Goal: Transaction & Acquisition: Purchase product/service

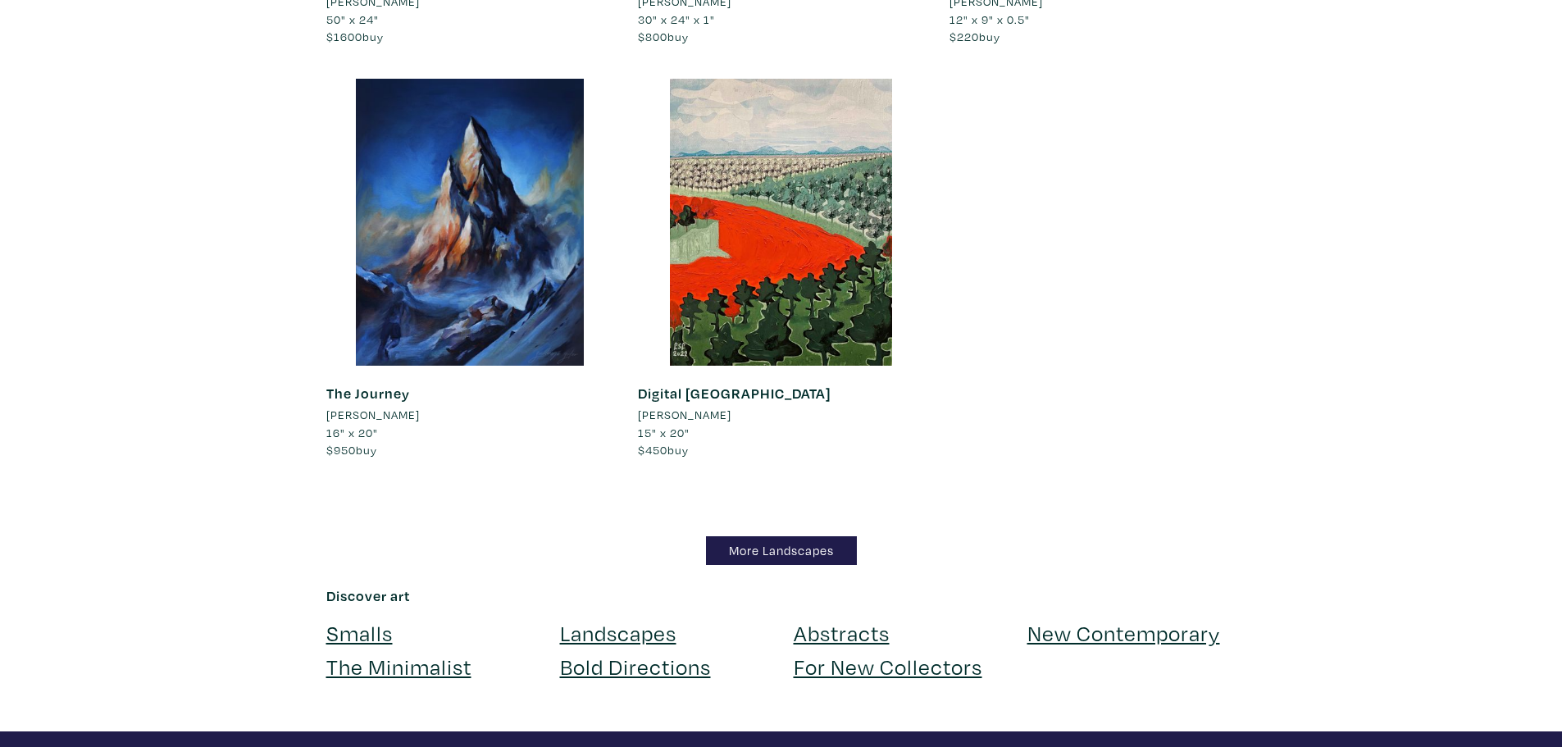
scroll to position [14345, 0]
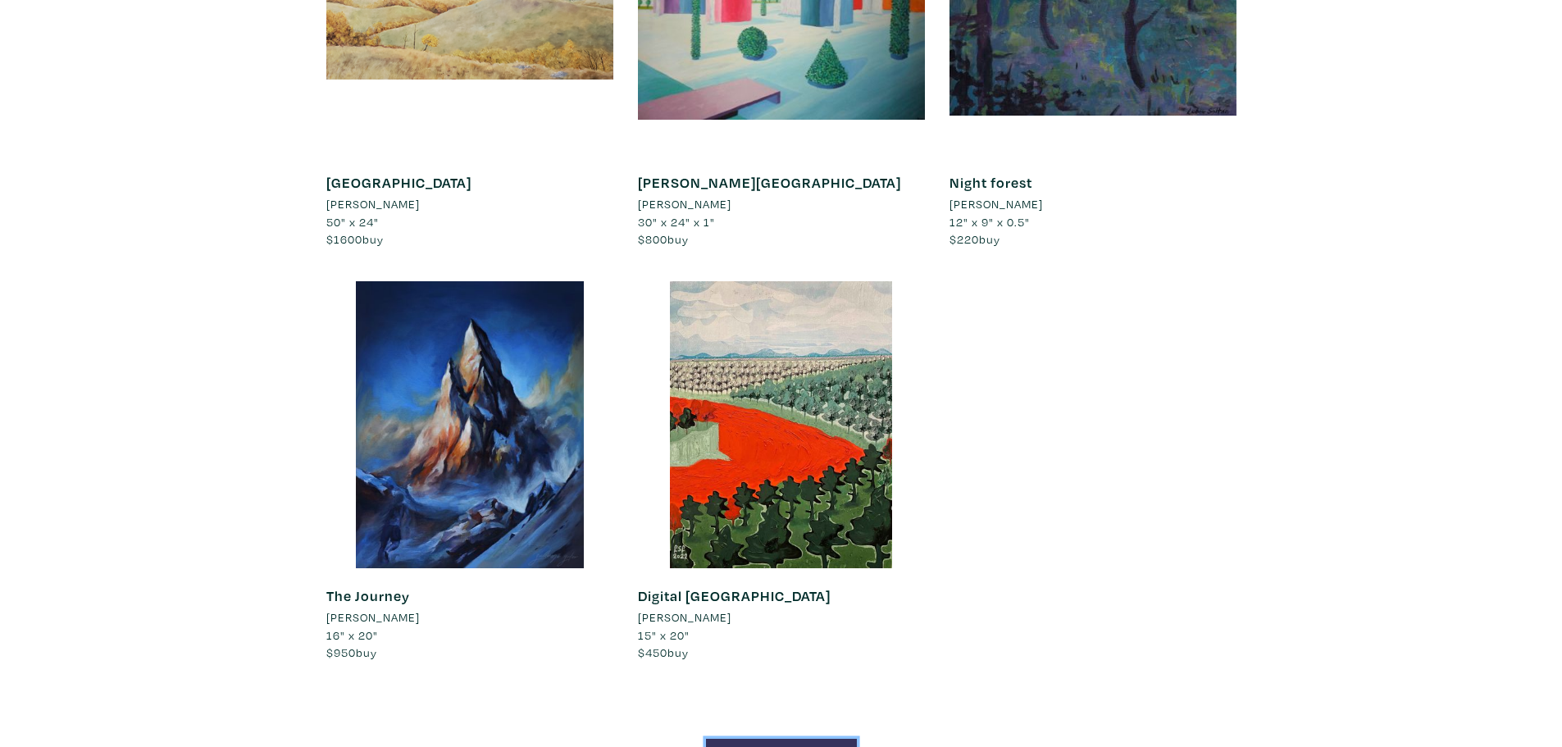
click at [775, 739] on link "More Landscapes" at bounding box center [781, 753] width 151 height 29
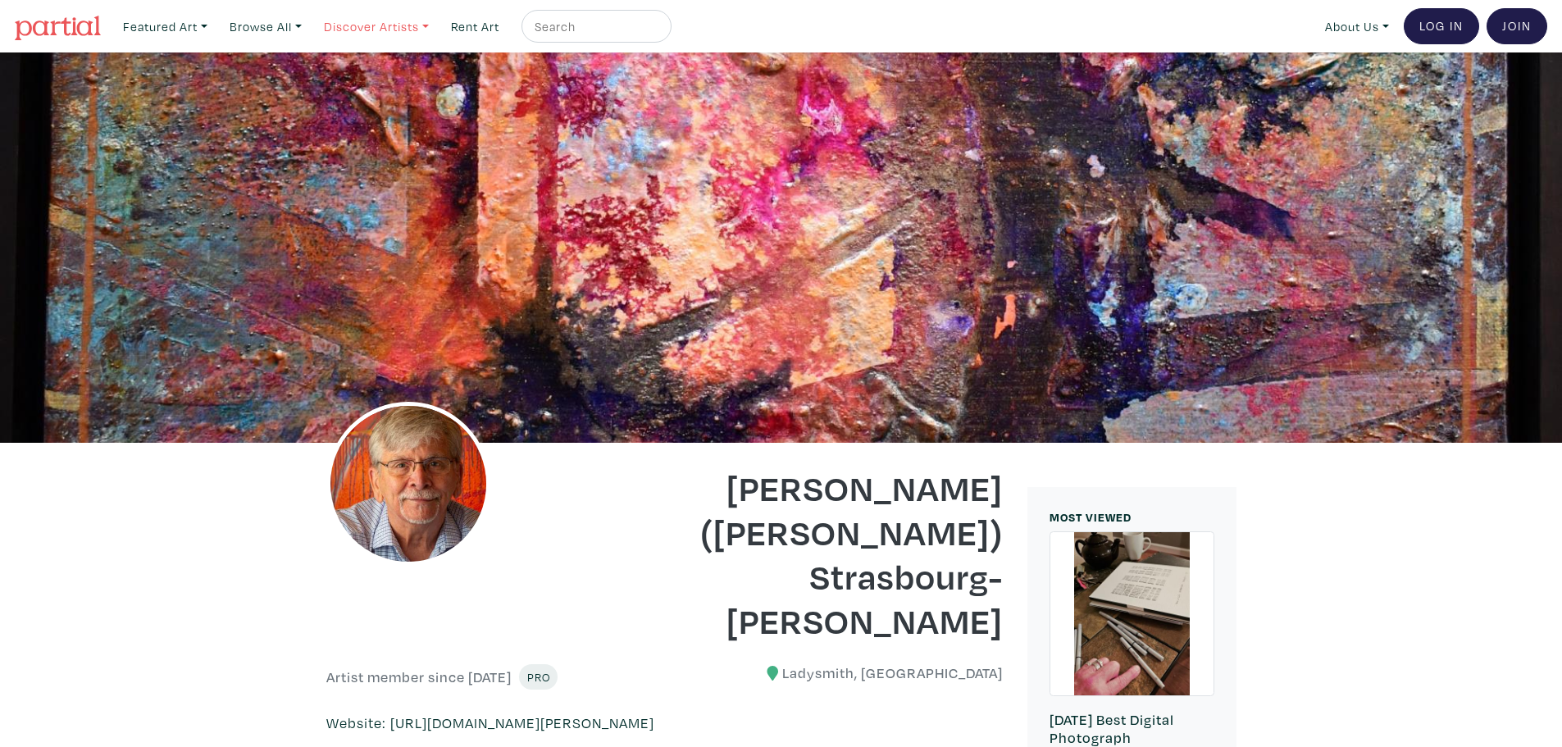
click at [215, 17] on link "Discover Artists" at bounding box center [165, 27] width 99 height 34
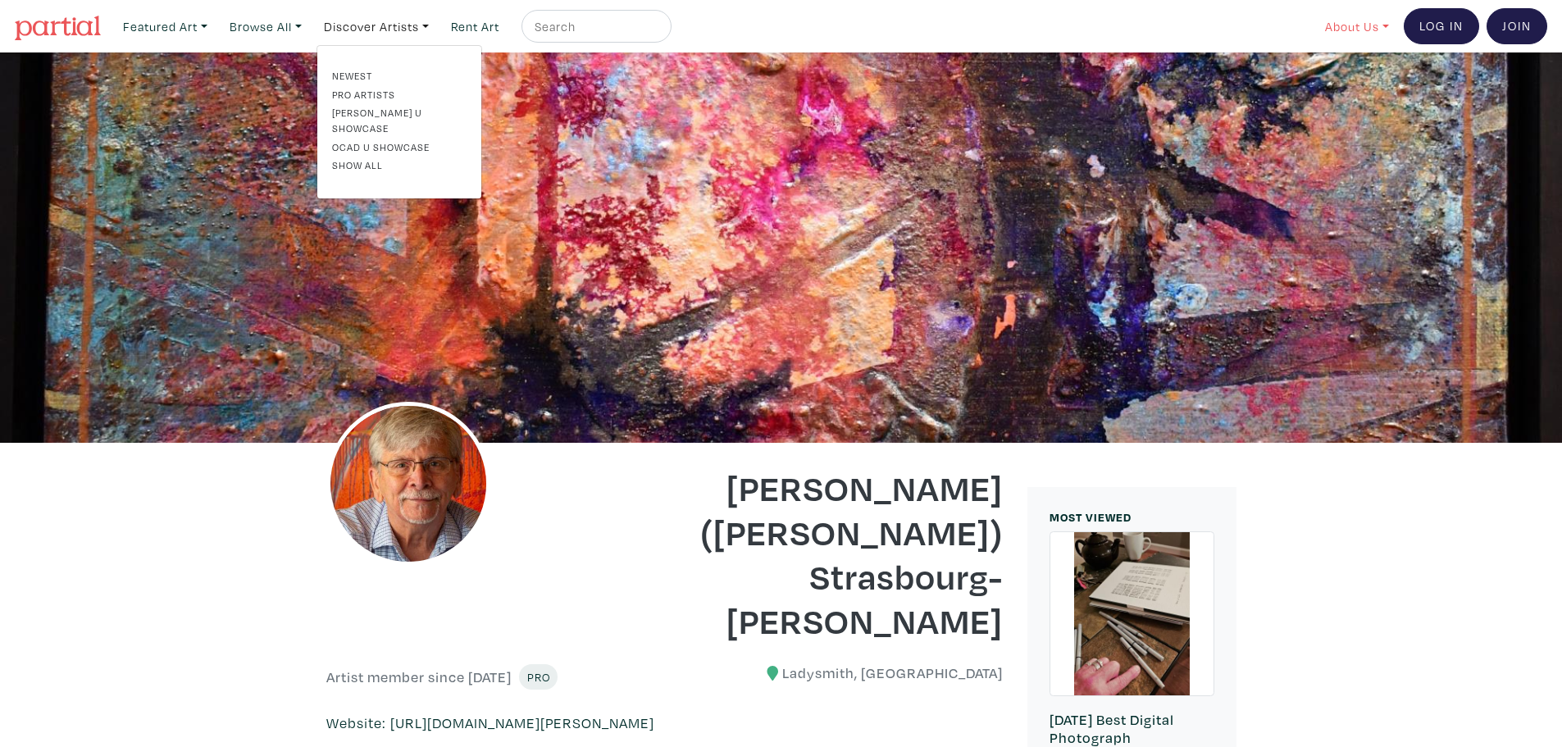
click at [1363, 19] on link "About Us" at bounding box center [1356, 27] width 79 height 34
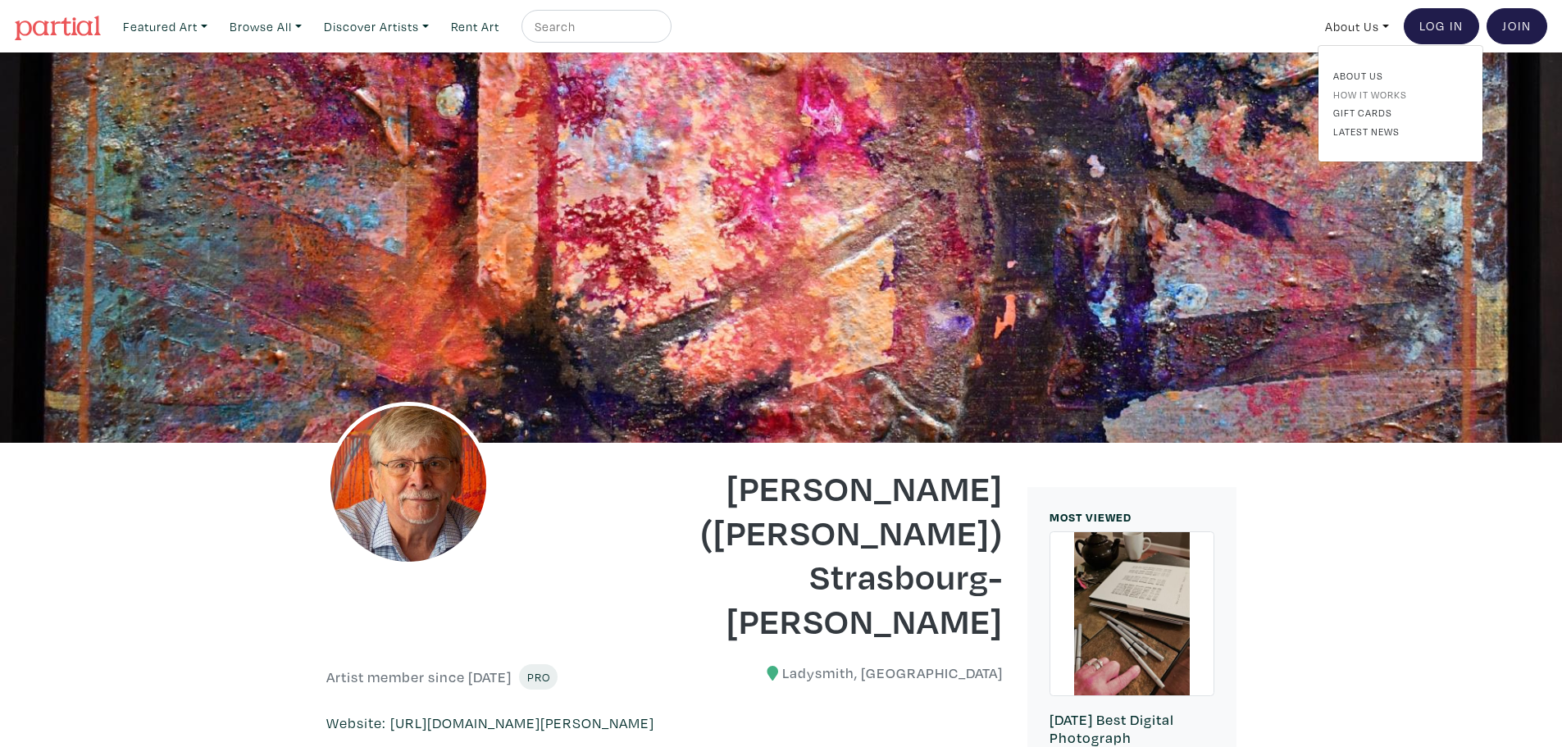
click at [1398, 93] on link "How It Works" at bounding box center [1400, 94] width 134 height 15
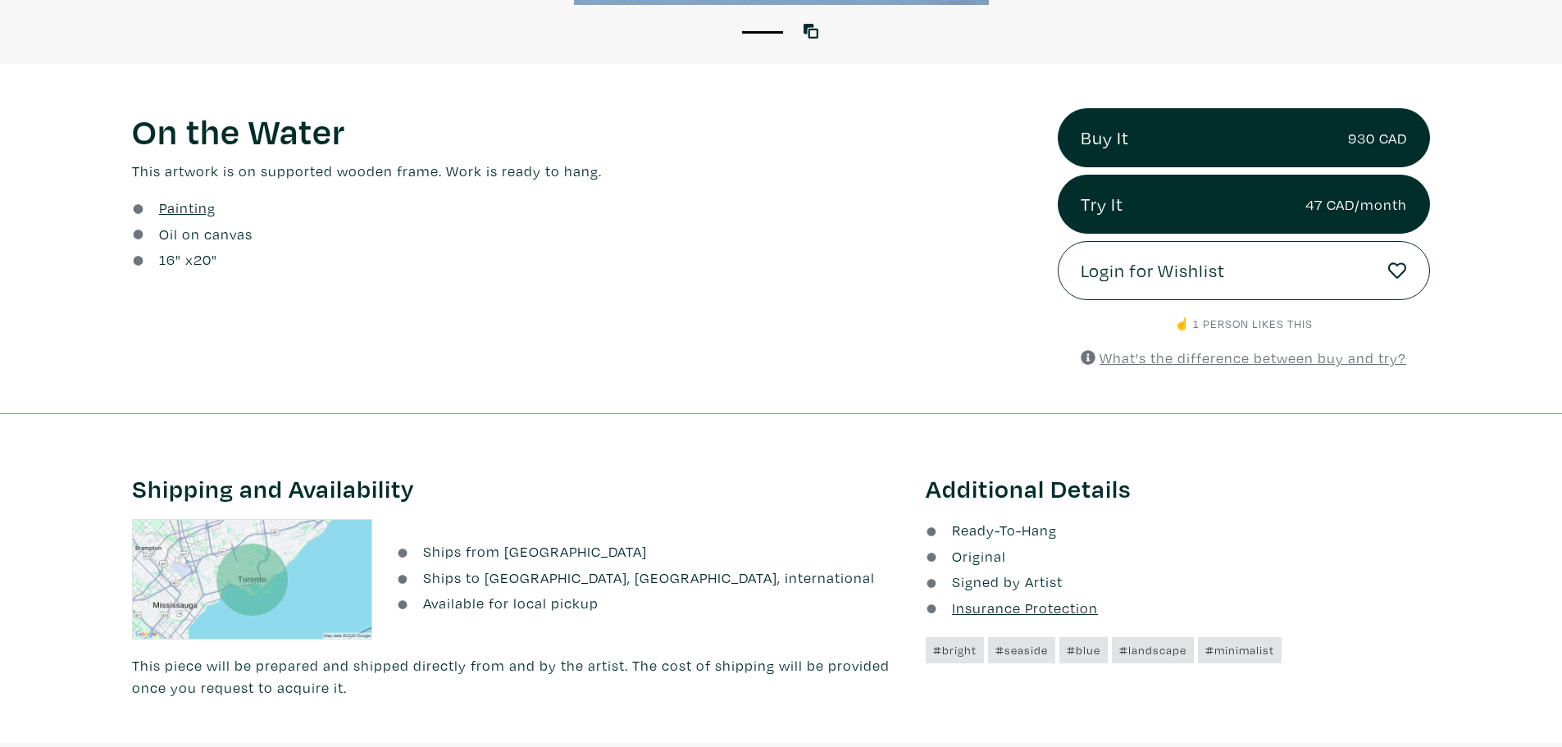
scroll to position [328, 0]
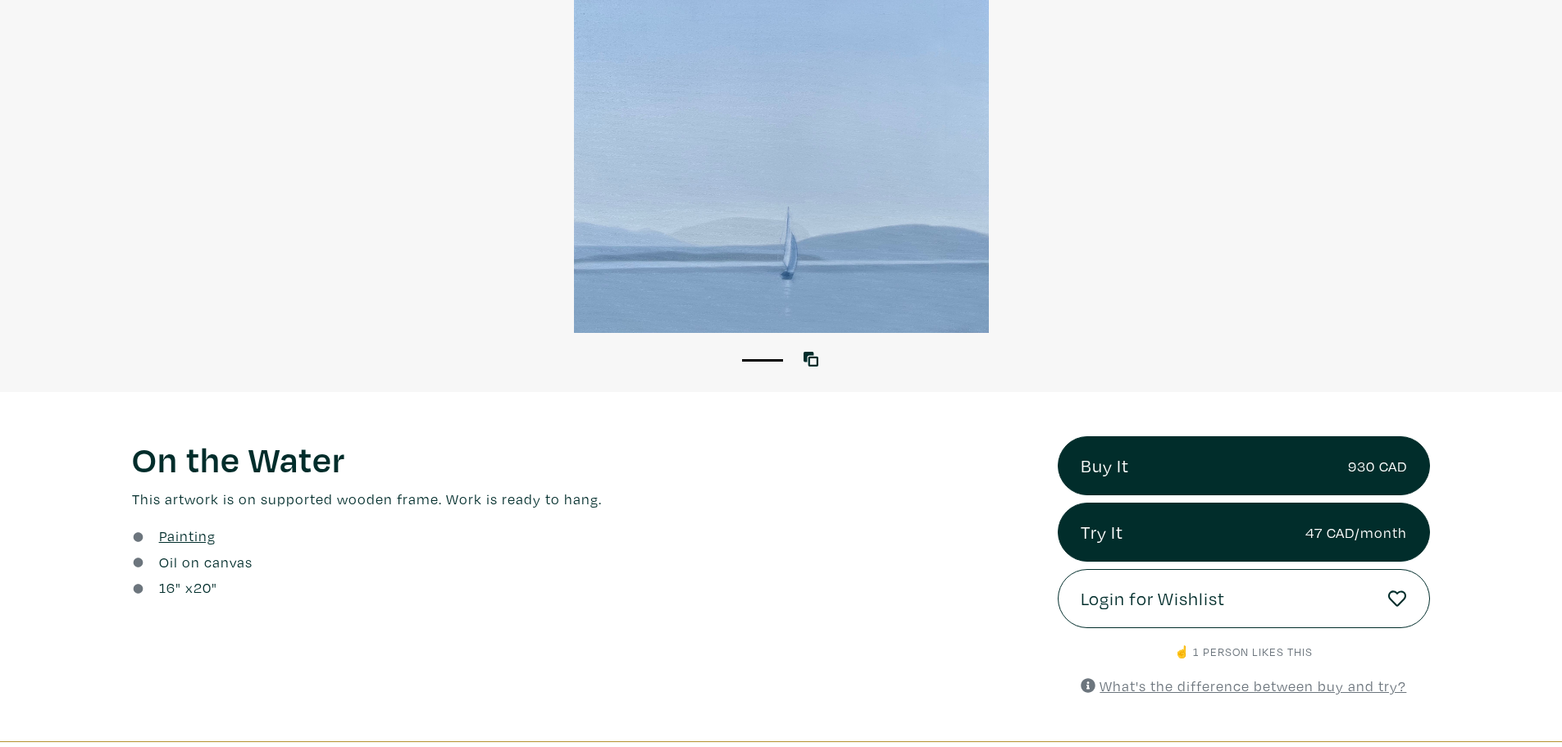
click at [695, 239] on div at bounding box center [781, 73] width 1562 height 520
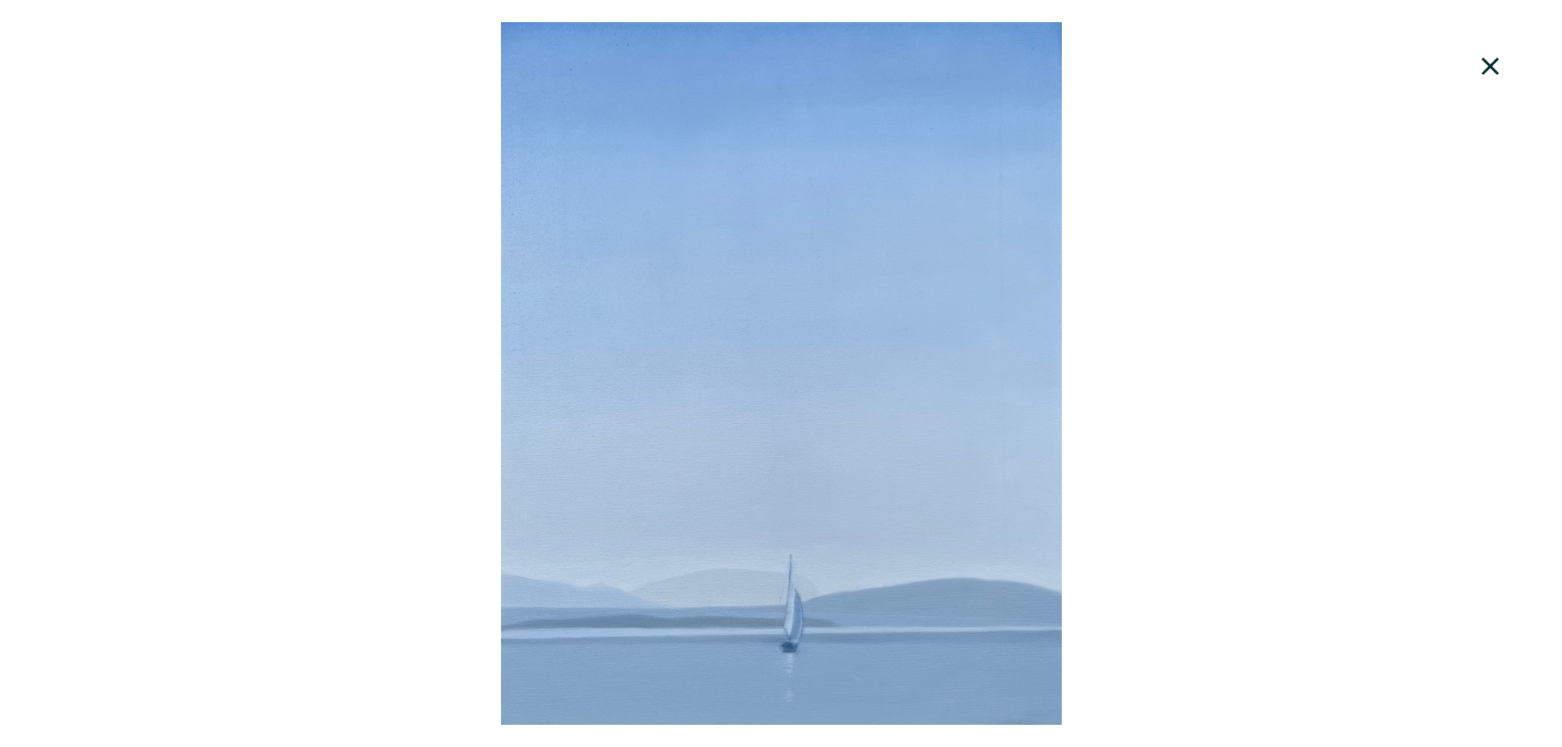
click at [692, 240] on div at bounding box center [781, 373] width 1562 height 702
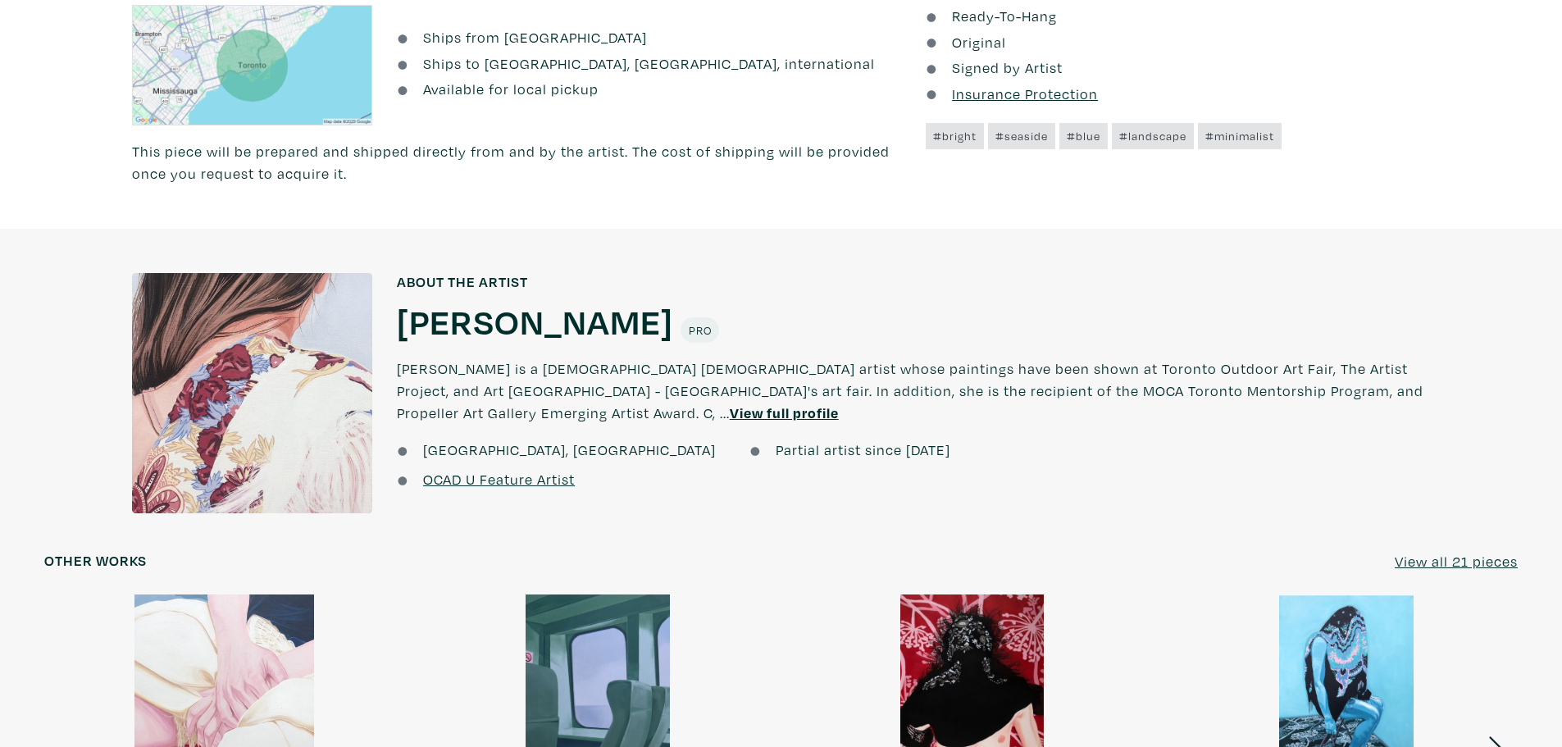
scroll to position [1312, 0]
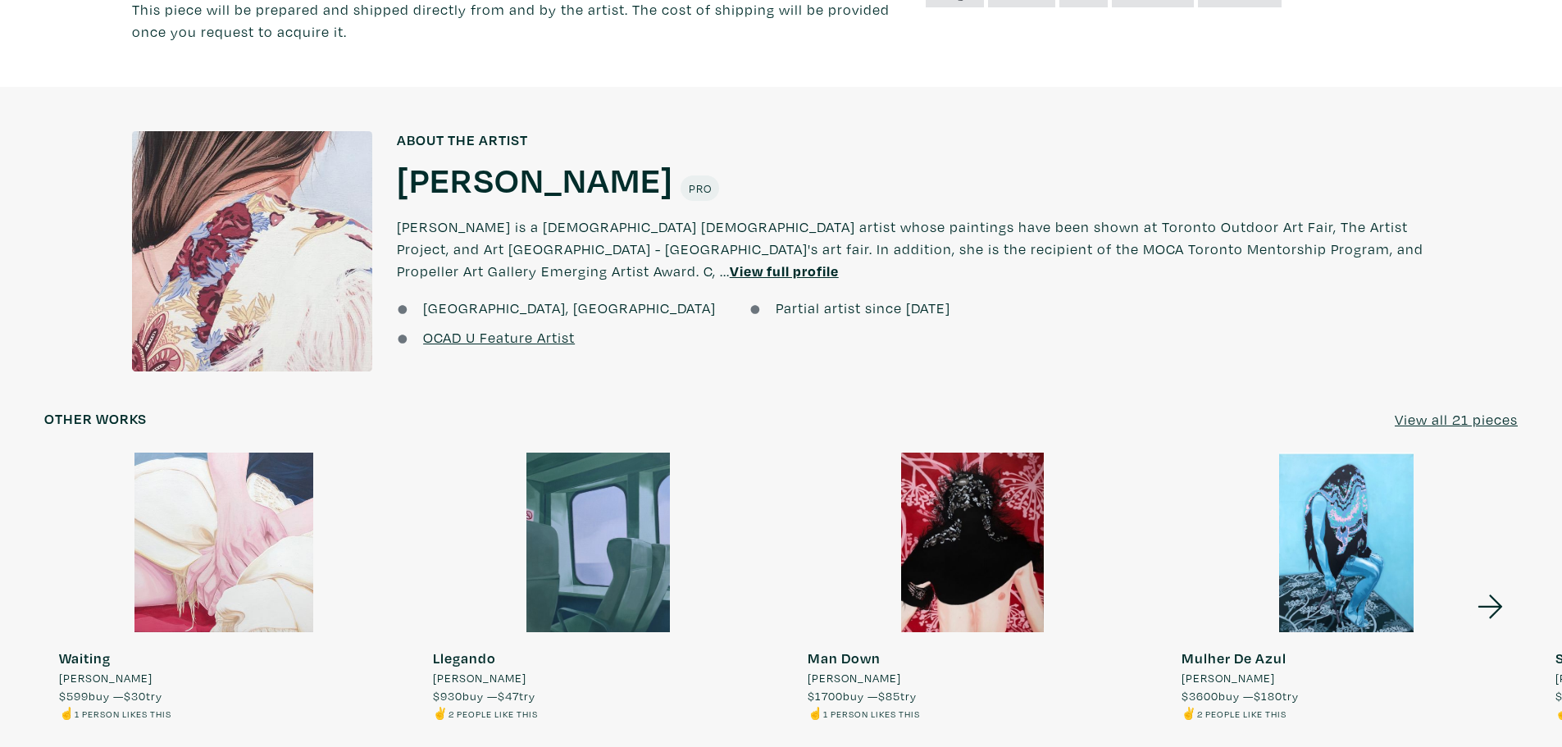
click at [506, 184] on h1 "Tania Costa" at bounding box center [535, 179] width 276 height 44
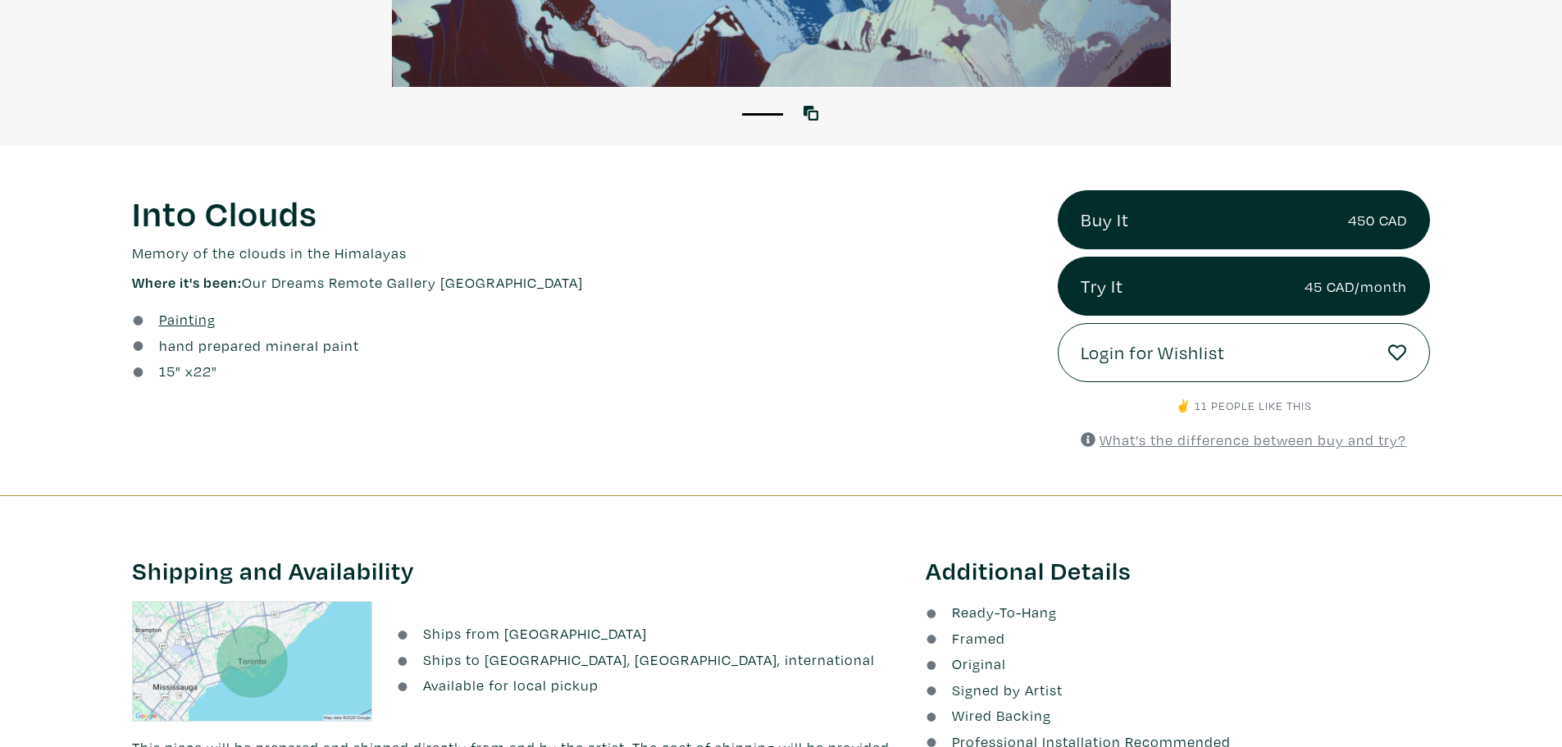
scroll to position [246, 0]
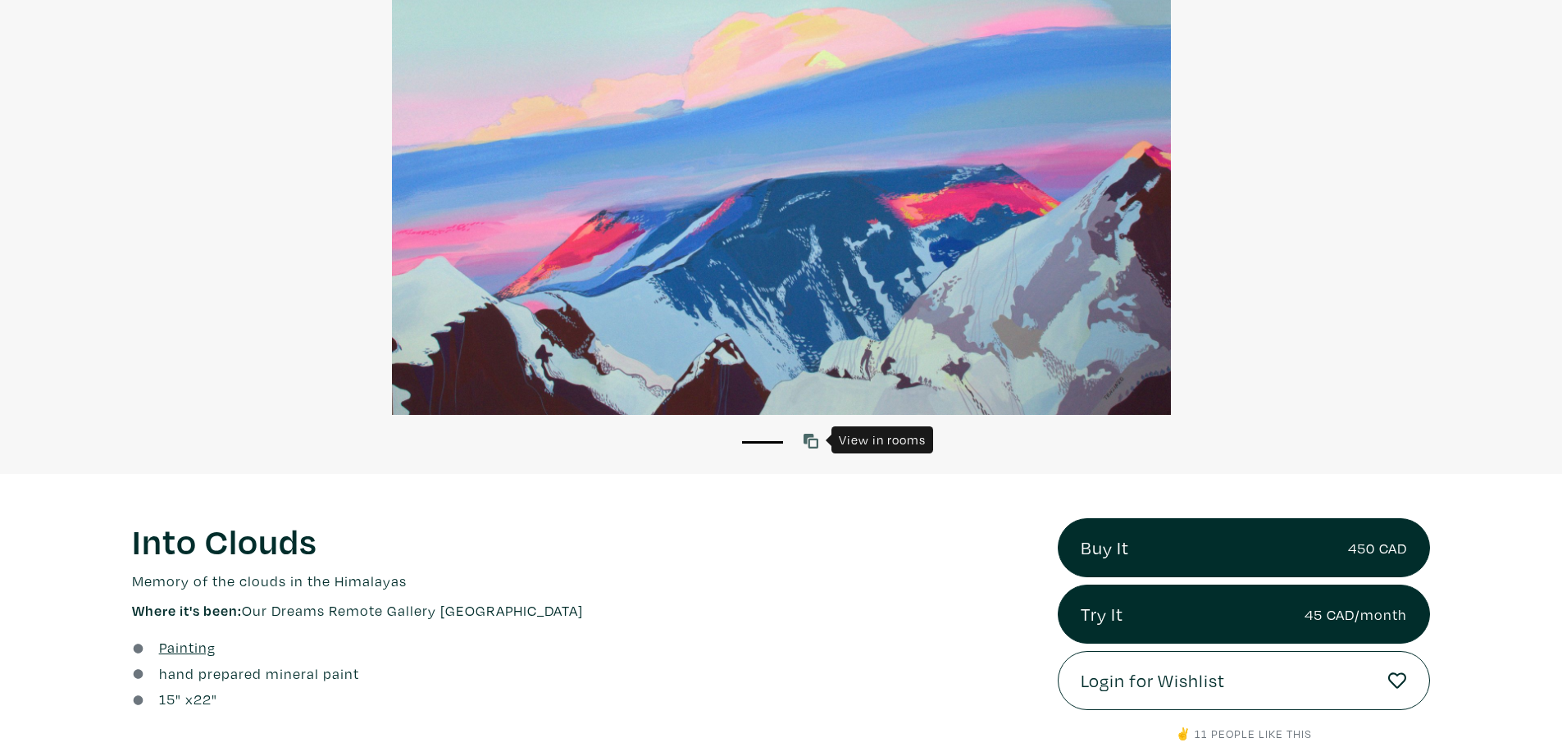
click at [821, 437] on link at bounding box center [814, 441] width 22 height 22
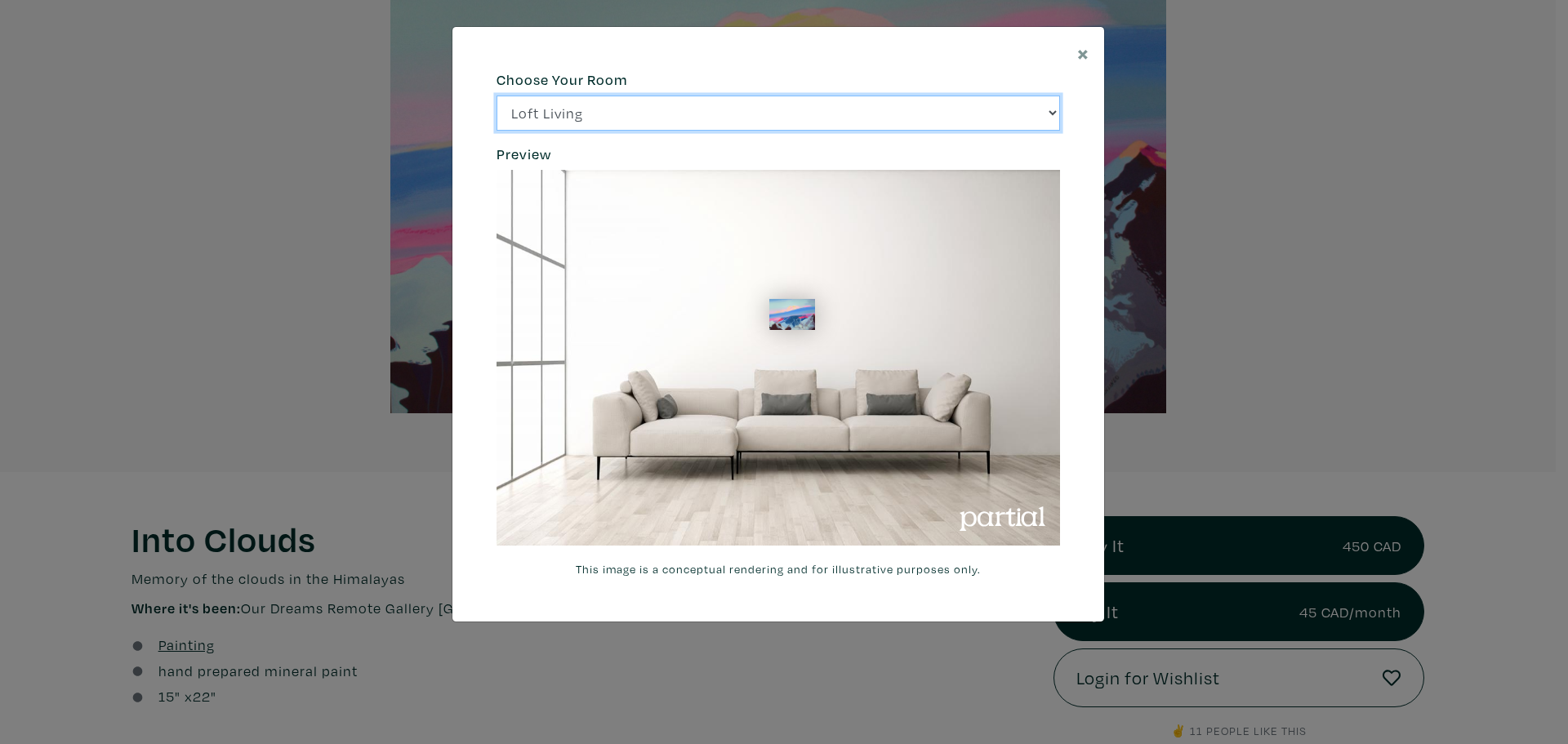
click at [573, 118] on select "Loft Living Bright Bedroom City Office Gallery Space Modern Lounge" at bounding box center [778, 113] width 564 height 35
select select "/thumb/phpThumb.php?src=https%3A%2F%[DOMAIN_NAME]%2Fprojects%2Frendering%2Fimag…"
click at [496, 96] on select "Loft Living Bright Bedroom City Office Gallery Space Modern Lounge" at bounding box center [778, 113] width 564 height 35
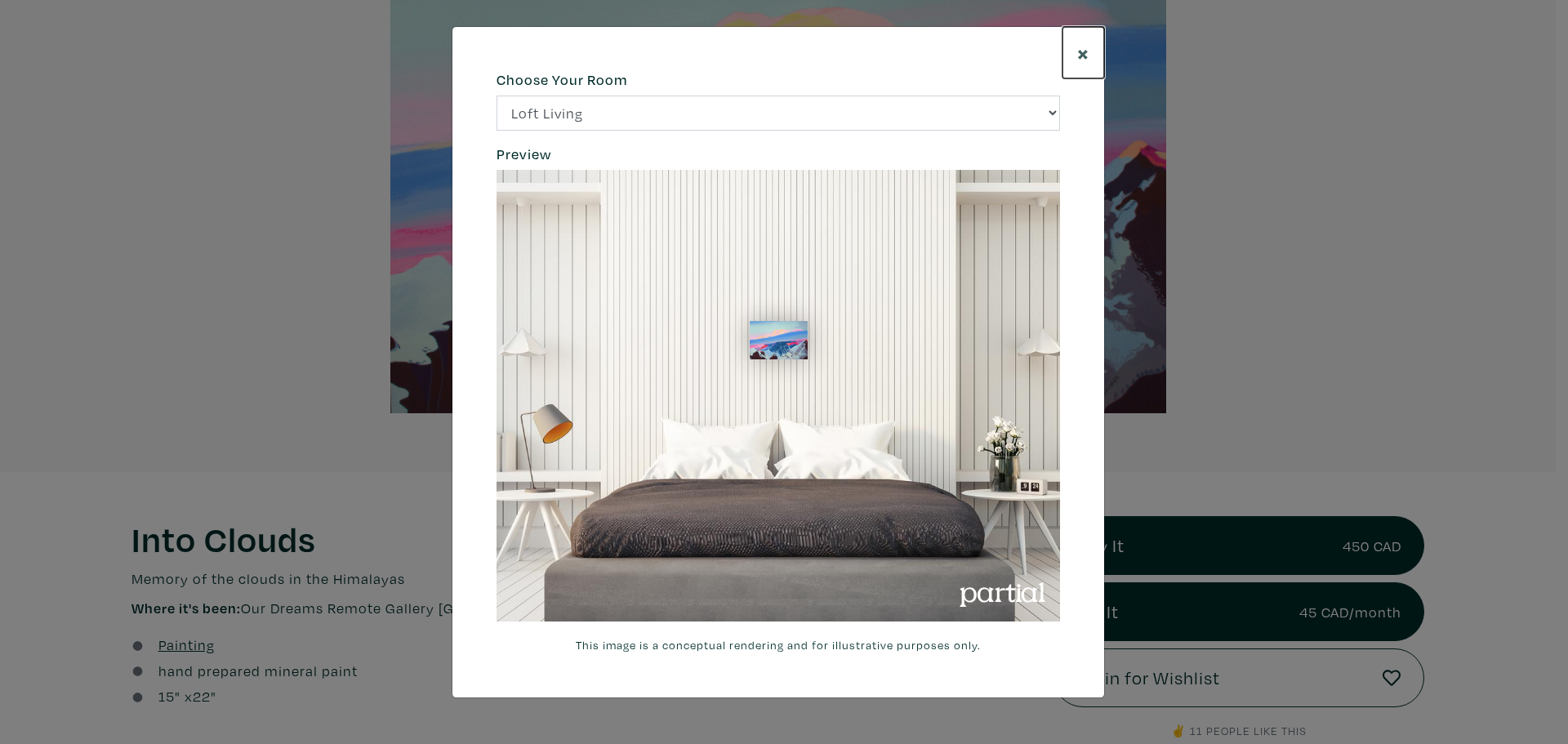
click at [1089, 60] on span "×" at bounding box center [1083, 53] width 12 height 29
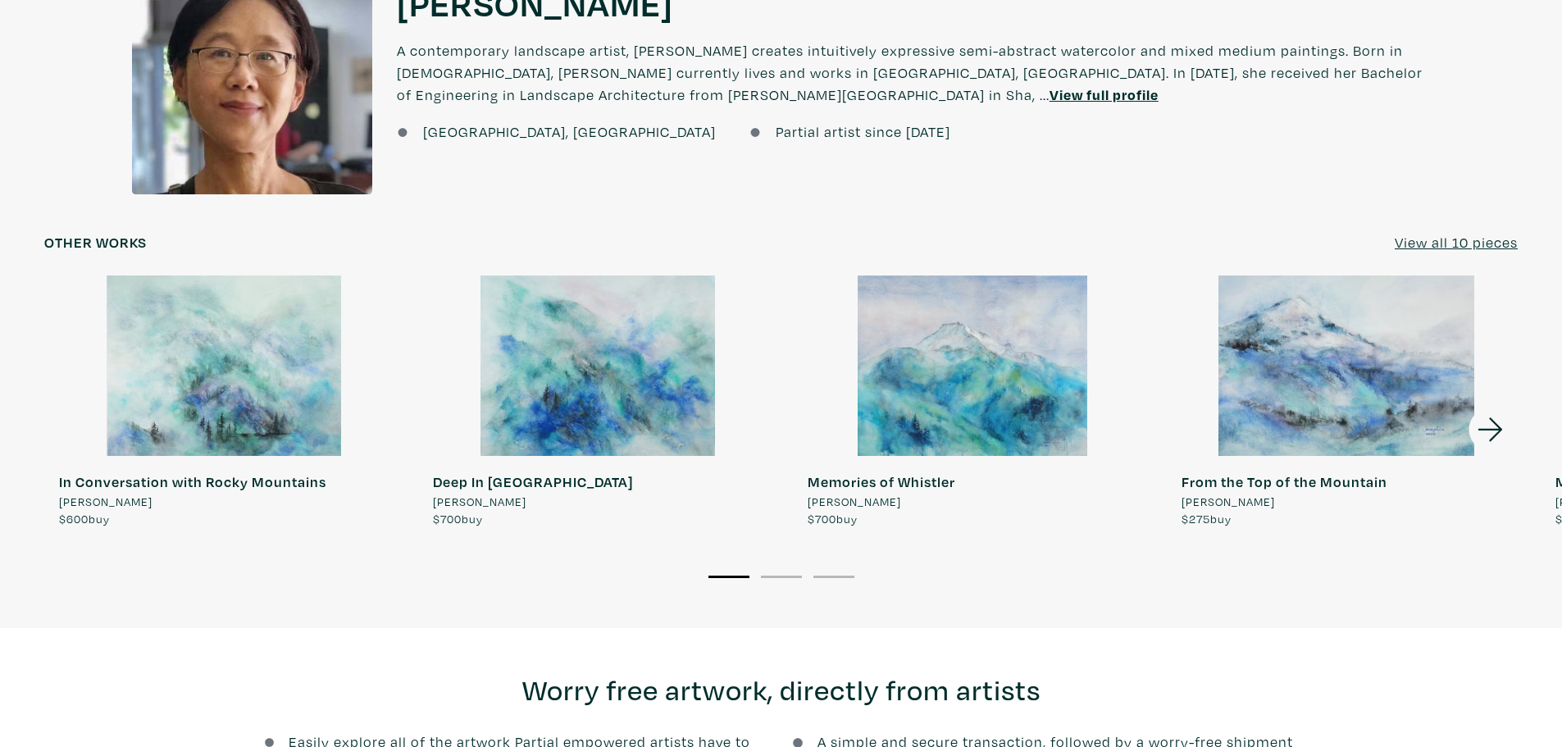
scroll to position [984, 0]
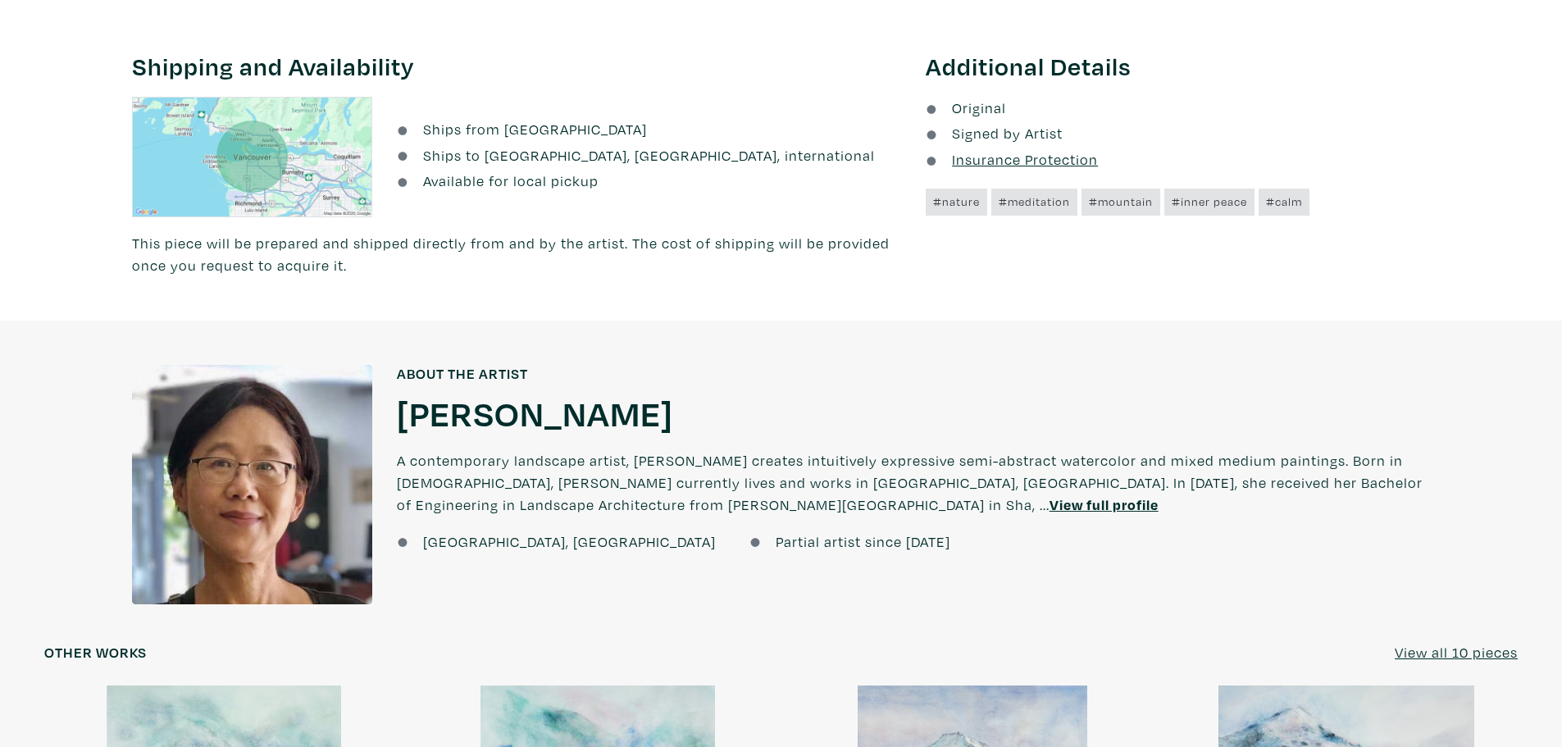
click at [478, 413] on h1 "Jenny Liu" at bounding box center [535, 412] width 276 height 44
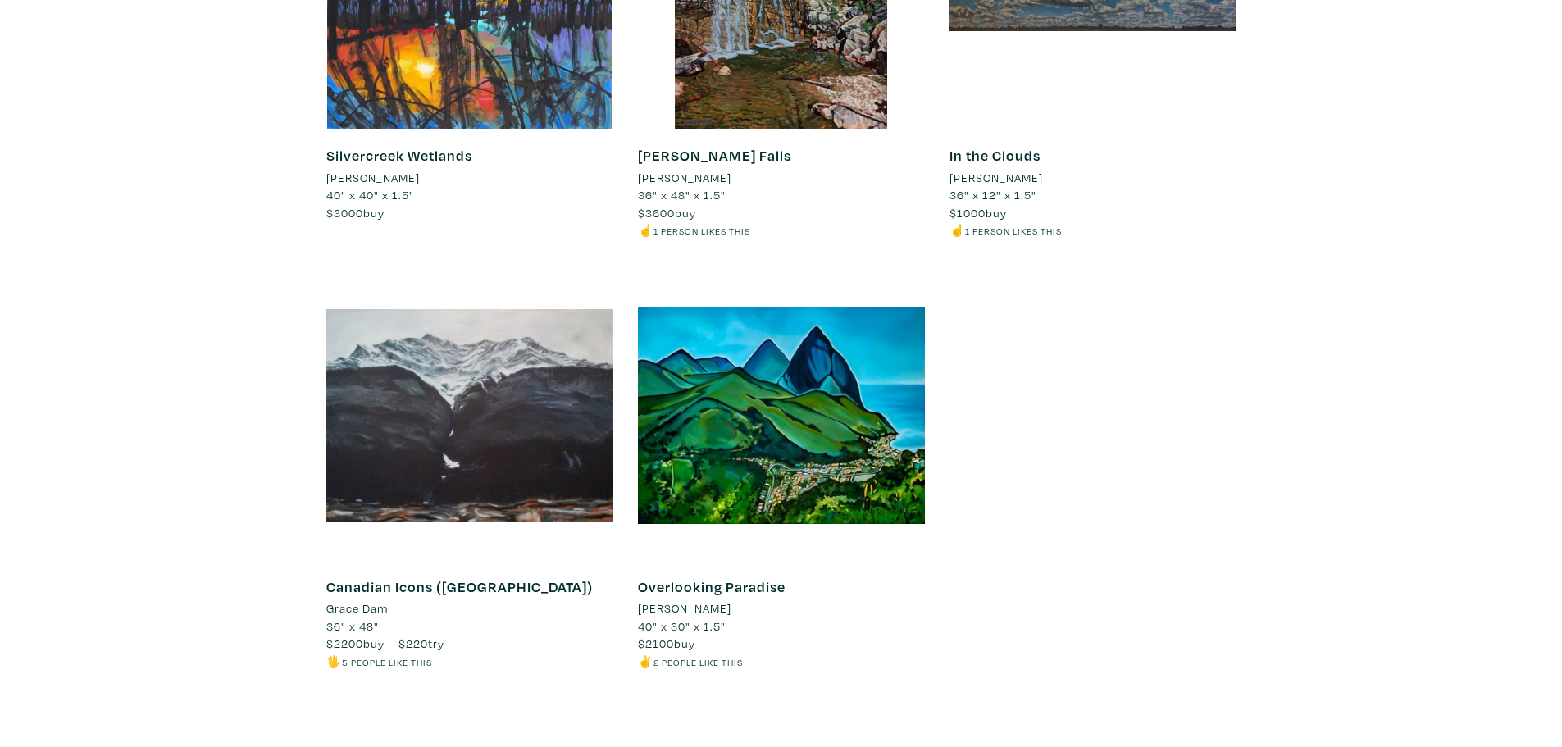
scroll to position [13853, 0]
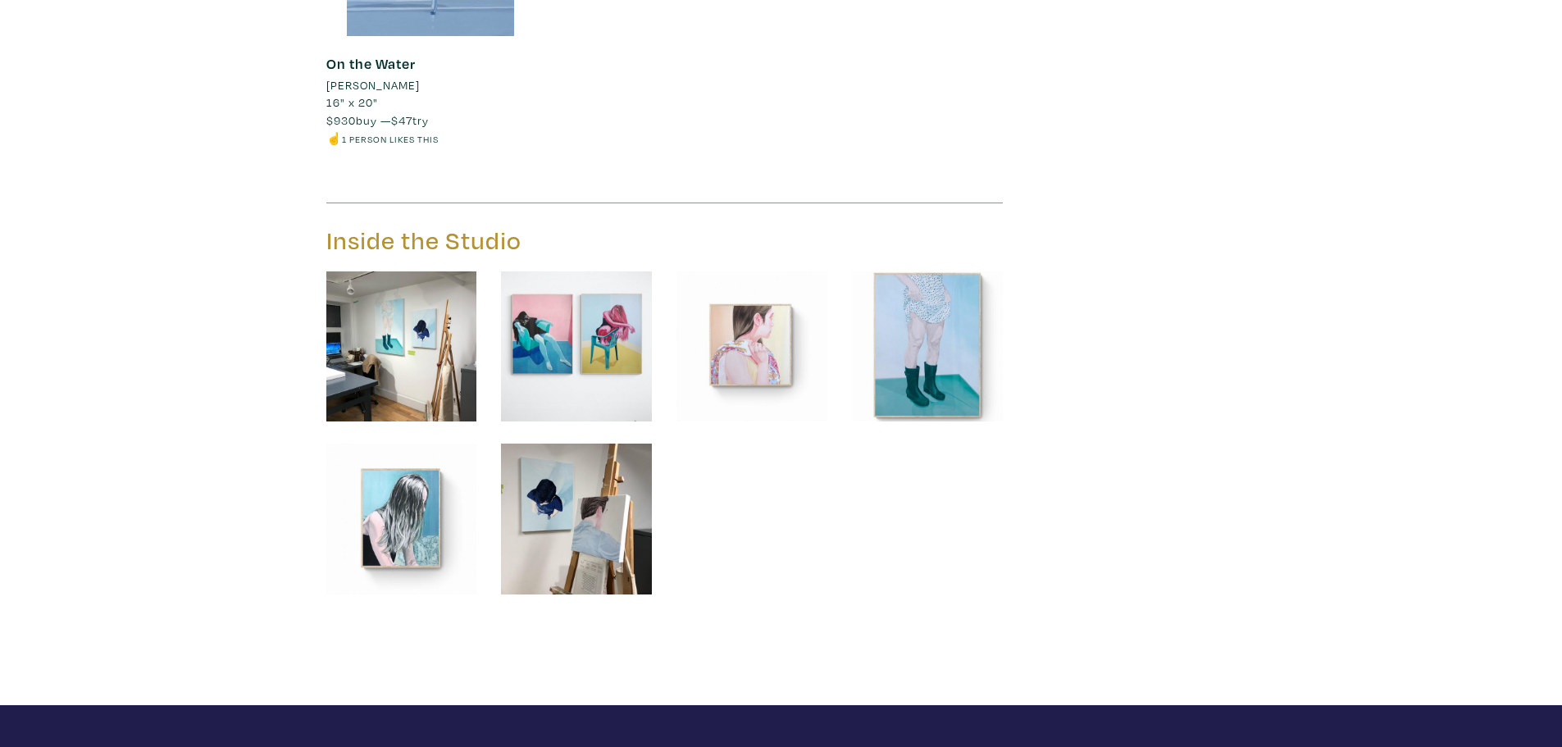
scroll to position [5164, 0]
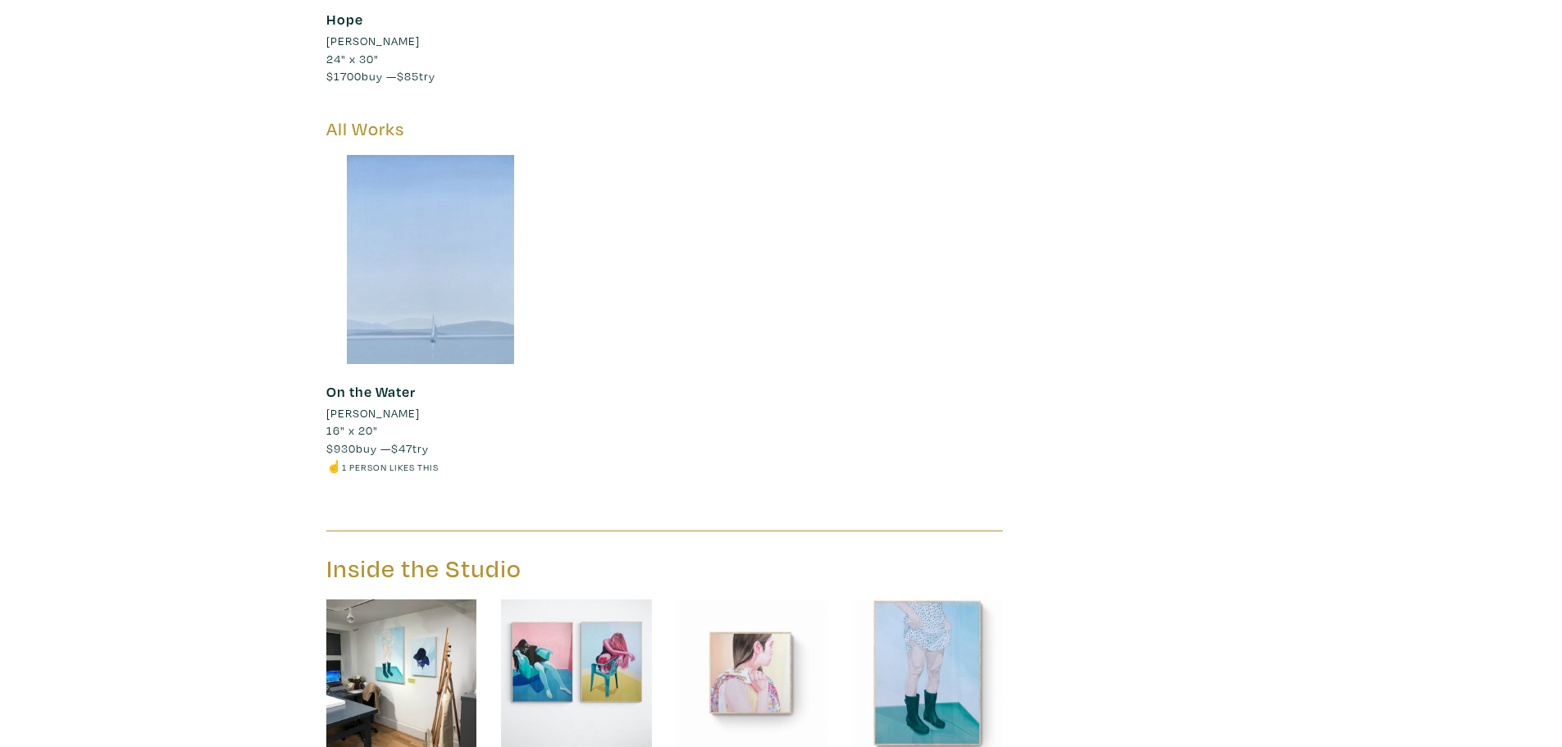
click at [414, 211] on div at bounding box center [430, 259] width 209 height 209
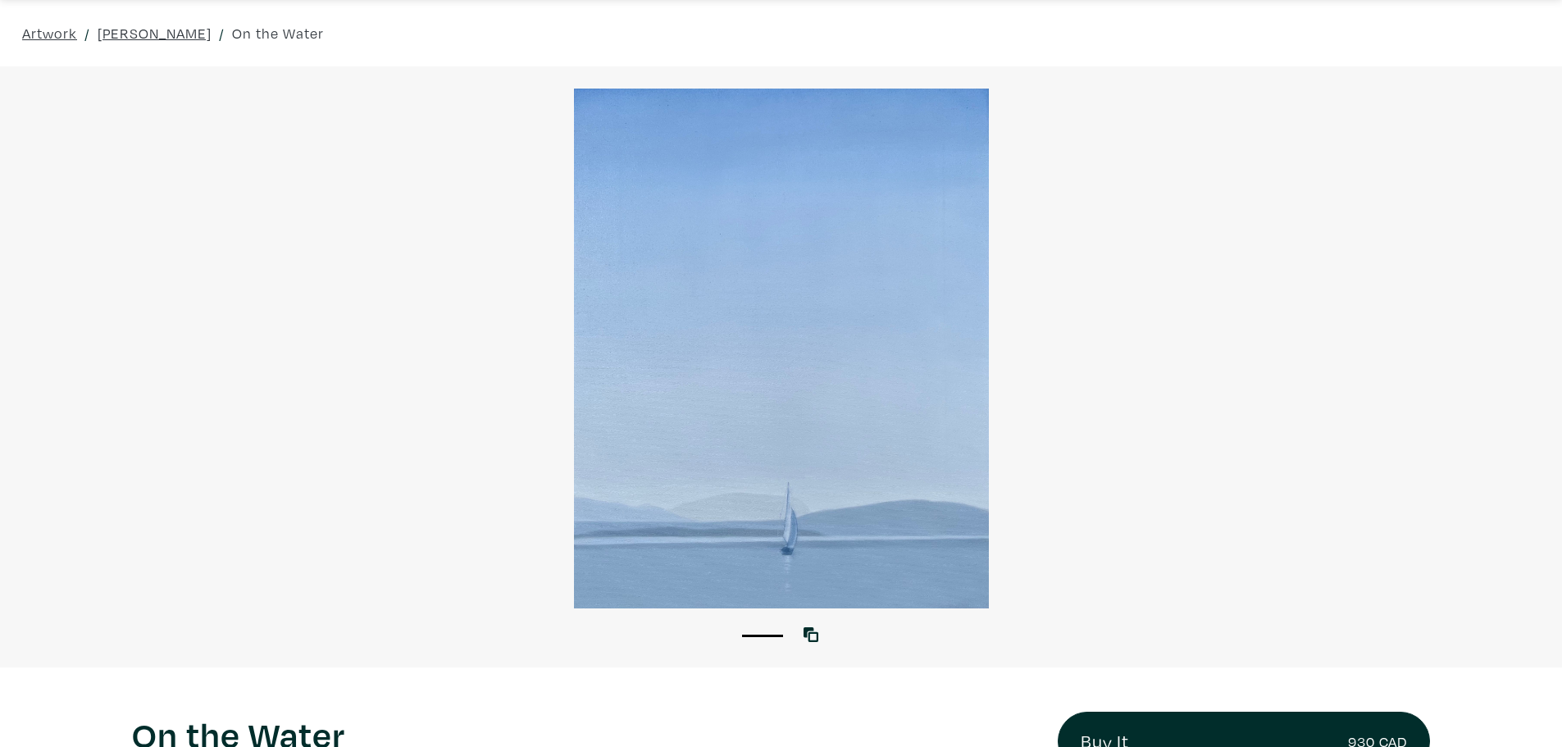
scroll to position [82, 0]
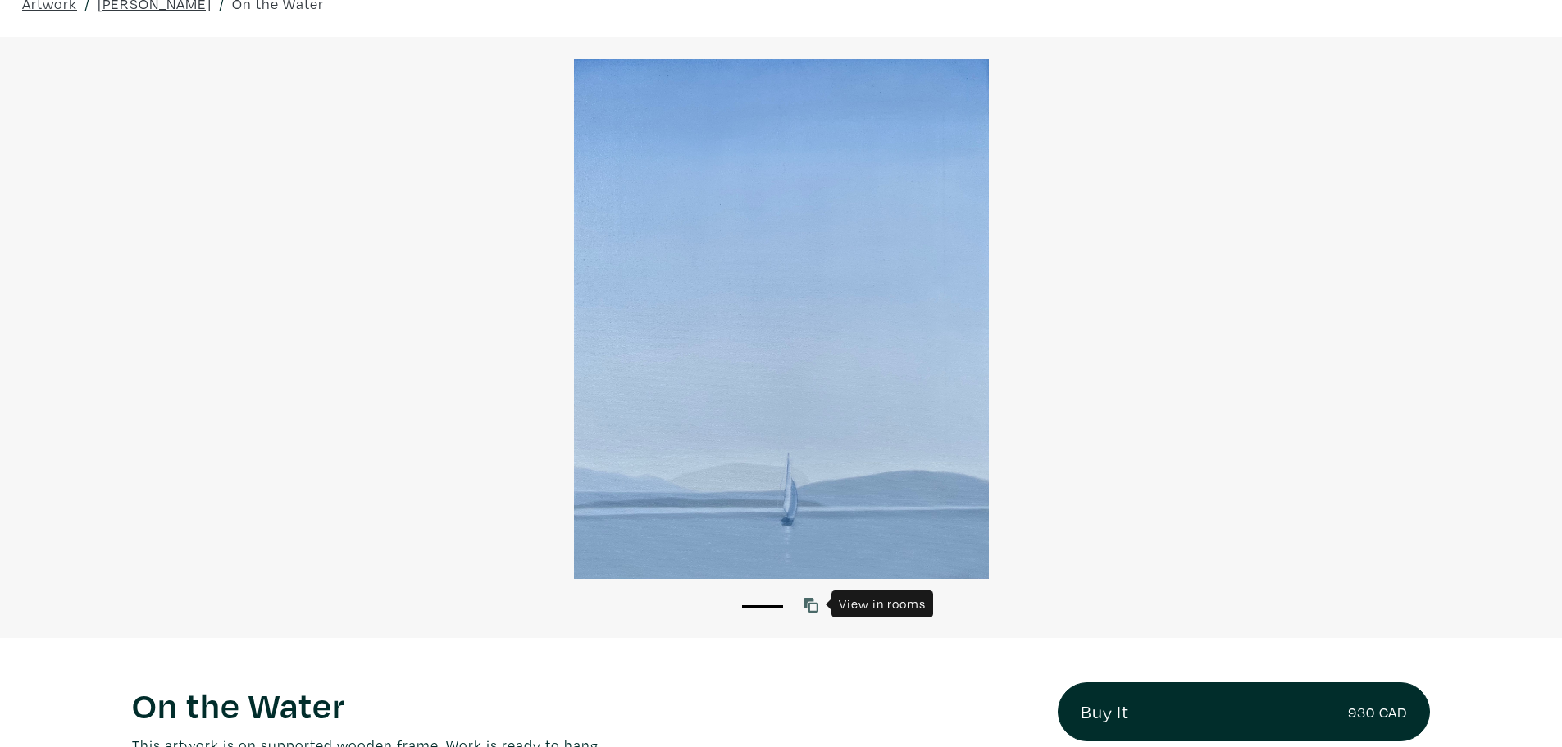
click at [813, 603] on icon at bounding box center [810, 605] width 15 height 15
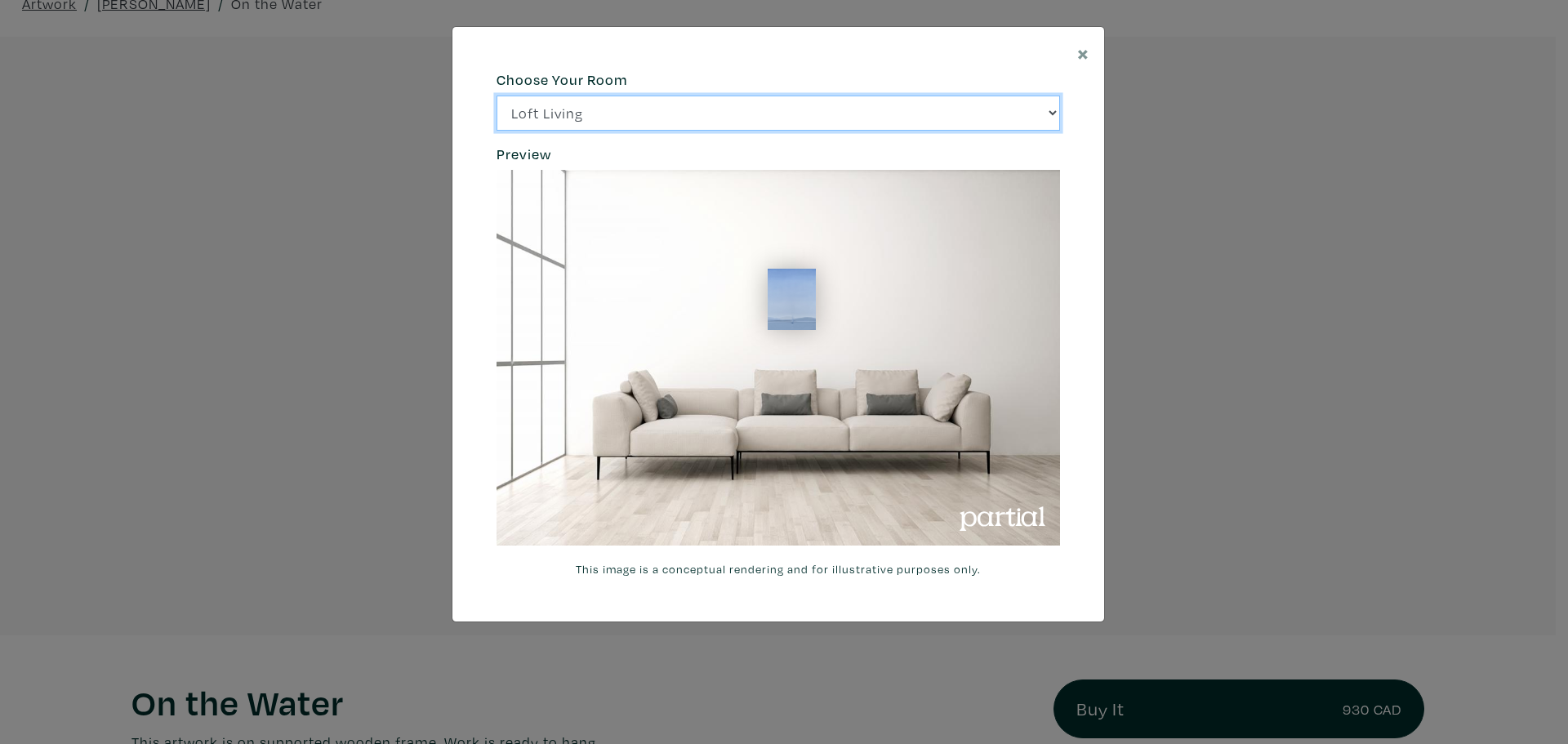
click at [822, 120] on select "Loft Living Bright Bedroom City Office Gallery Space Modern Lounge" at bounding box center [778, 113] width 564 height 35
click at [496, 96] on select "Loft Living Bright Bedroom City Office Gallery Space Modern Lounge" at bounding box center [778, 113] width 564 height 35
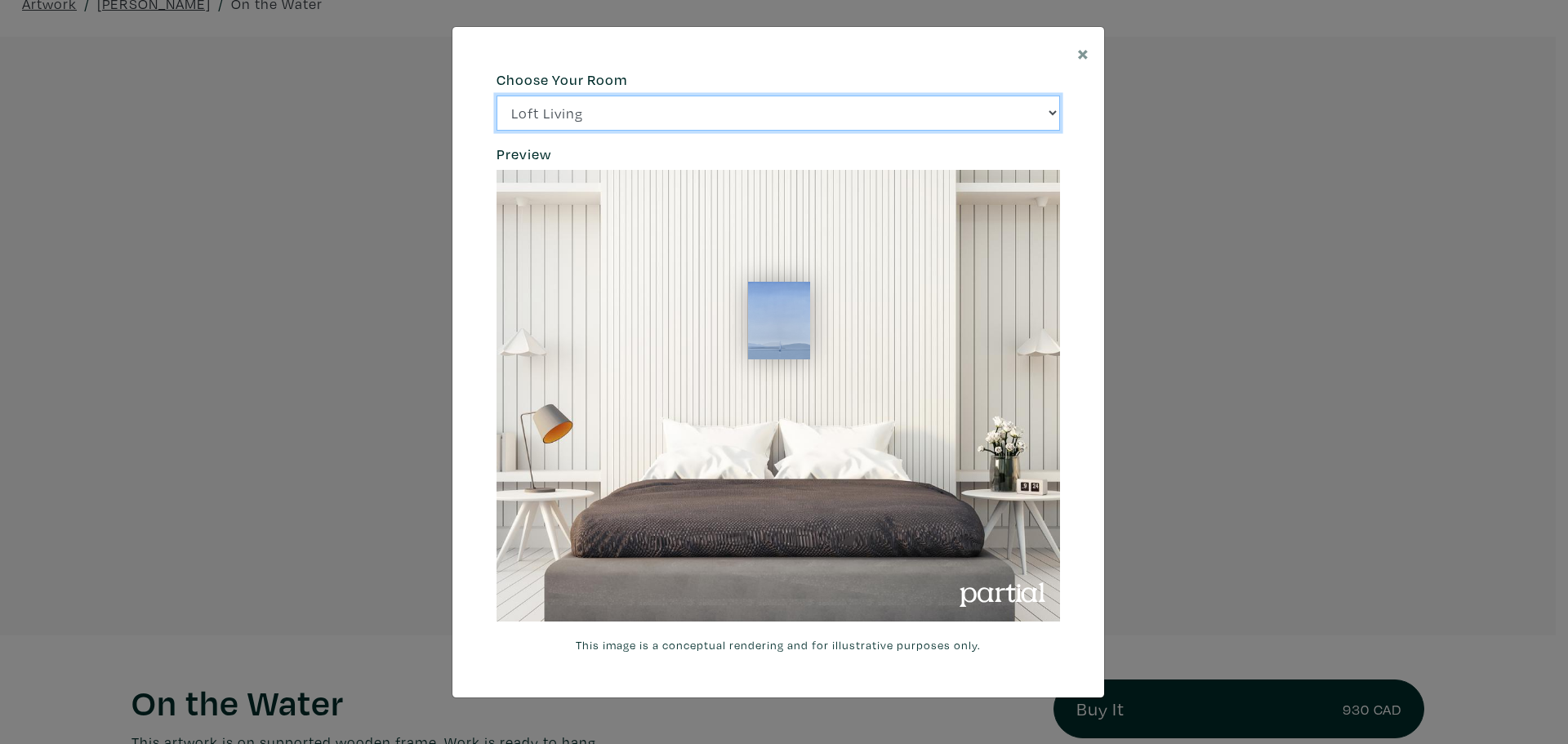
click at [641, 124] on select "Loft Living Bright Bedroom City Office Gallery Space Modern Lounge" at bounding box center [778, 113] width 564 height 35
select select "/thumb/phpThumb.php?src=https%3A%2F%2Flabs.partial.gallery%2Fprojects%2Frenderi…"
click at [496, 96] on select "Loft Living Bright Bedroom City Office Gallery Space Modern Lounge" at bounding box center [778, 113] width 564 height 35
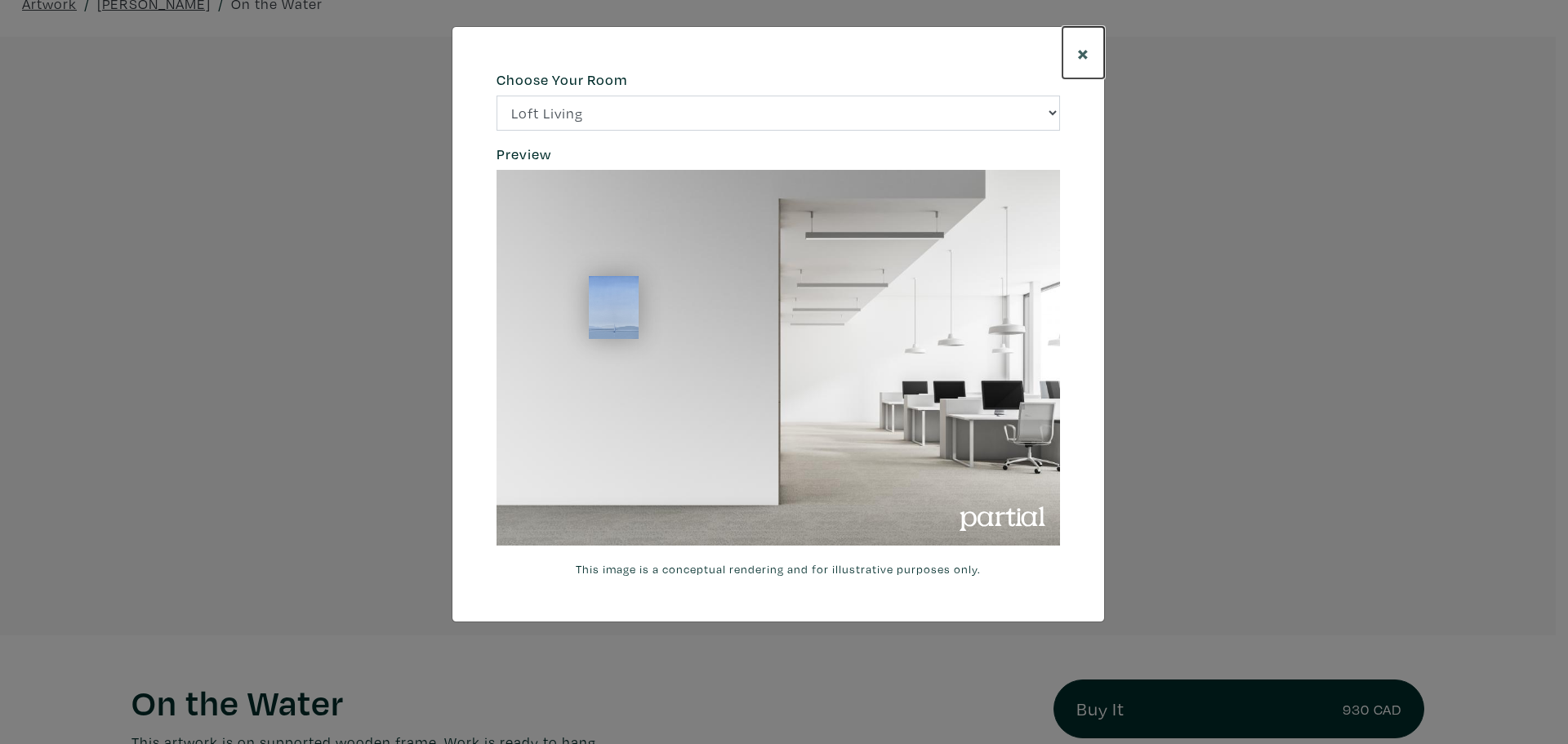
click at [1081, 46] on span "×" at bounding box center [1083, 53] width 12 height 29
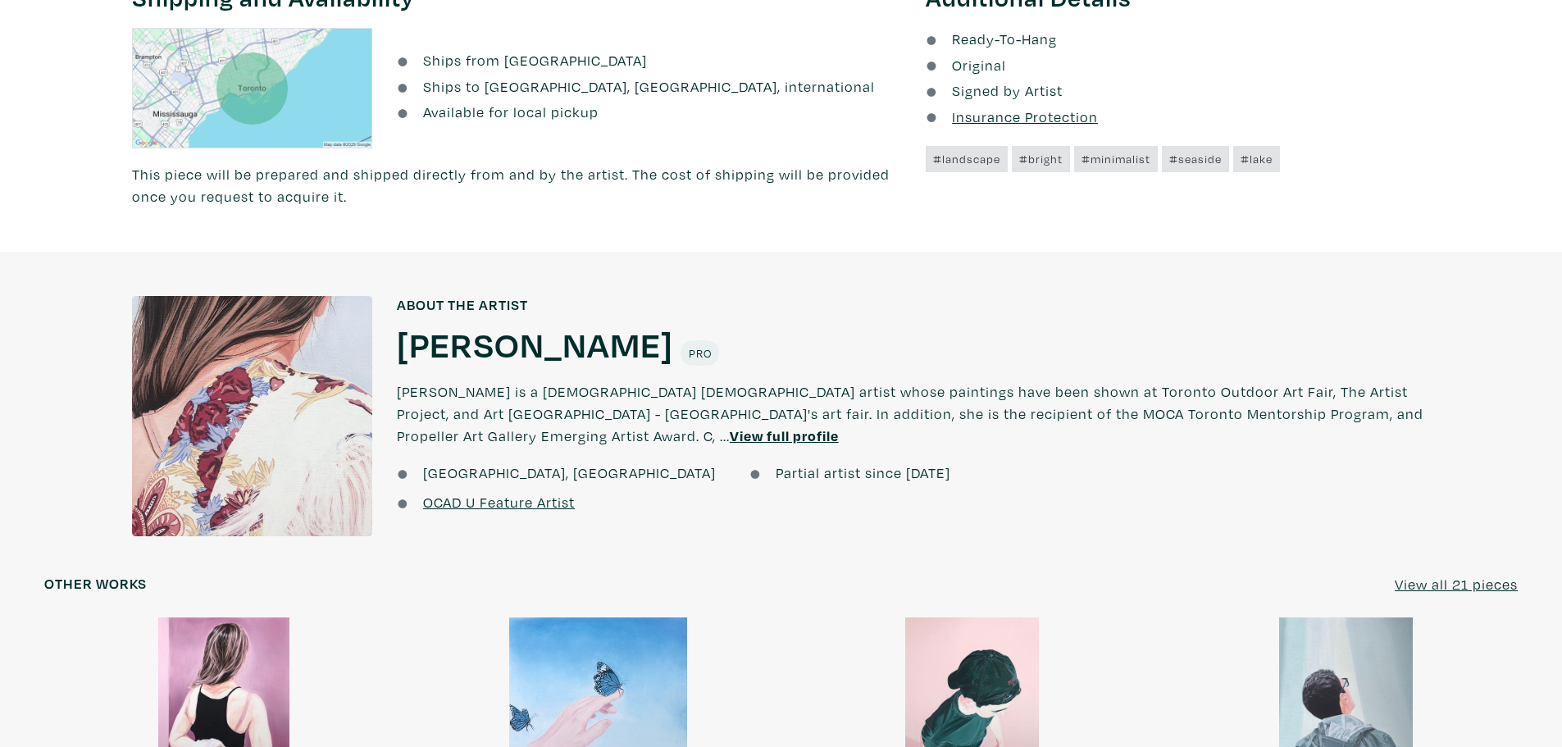
scroll to position [1148, 0]
click at [730, 425] on u "View full profile" at bounding box center [784, 434] width 109 height 19
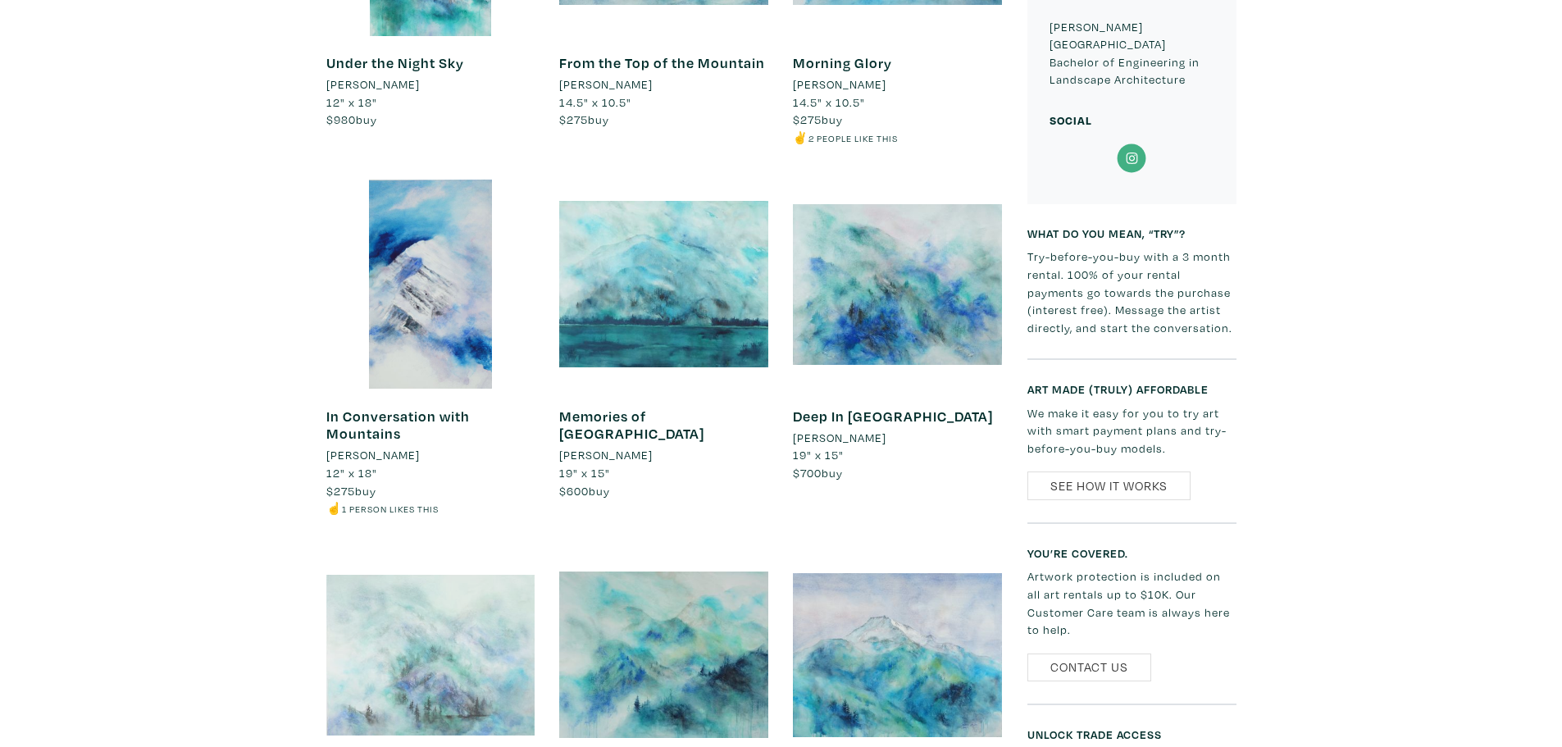
scroll to position [1475, 0]
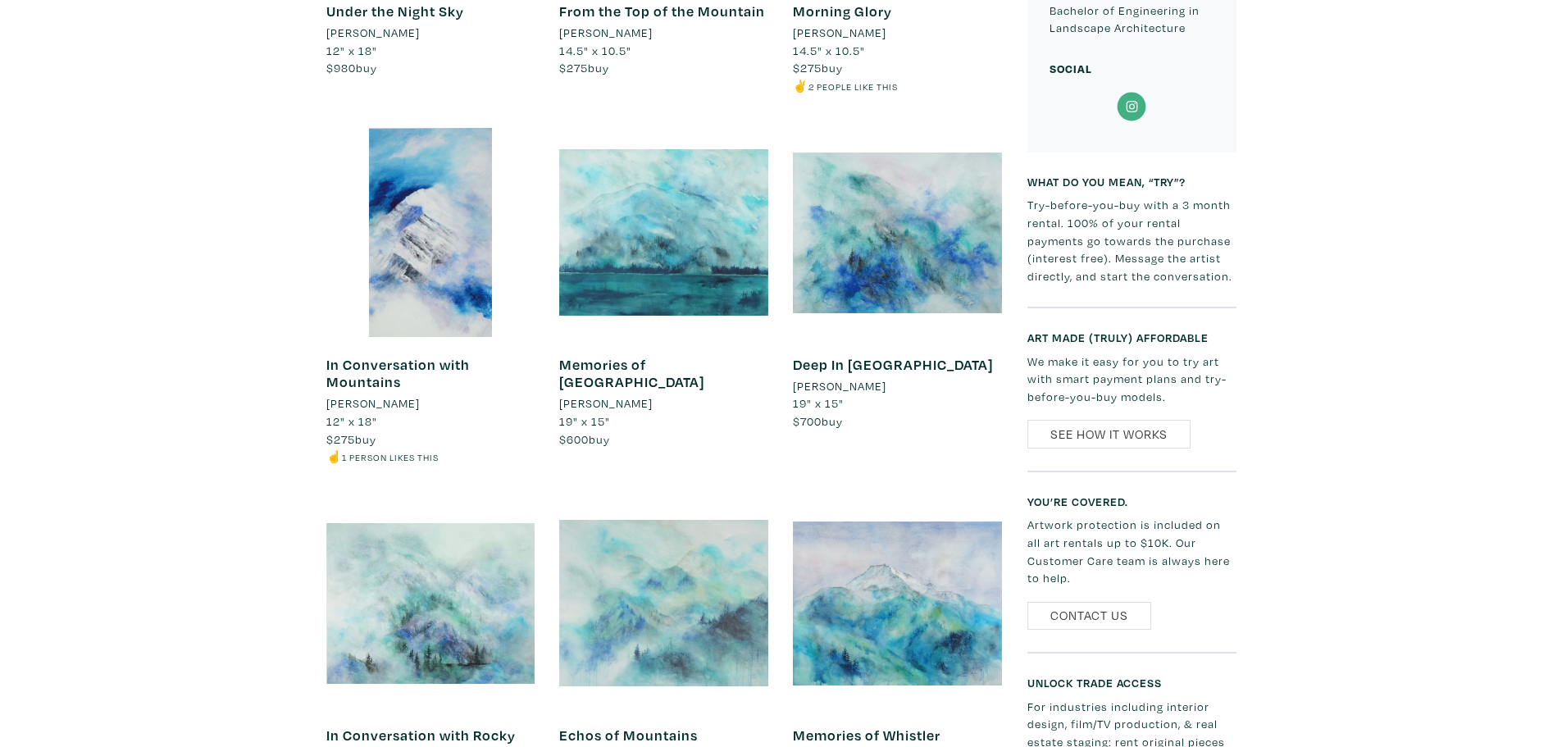
click at [626, 525] on div at bounding box center [663, 602] width 209 height 209
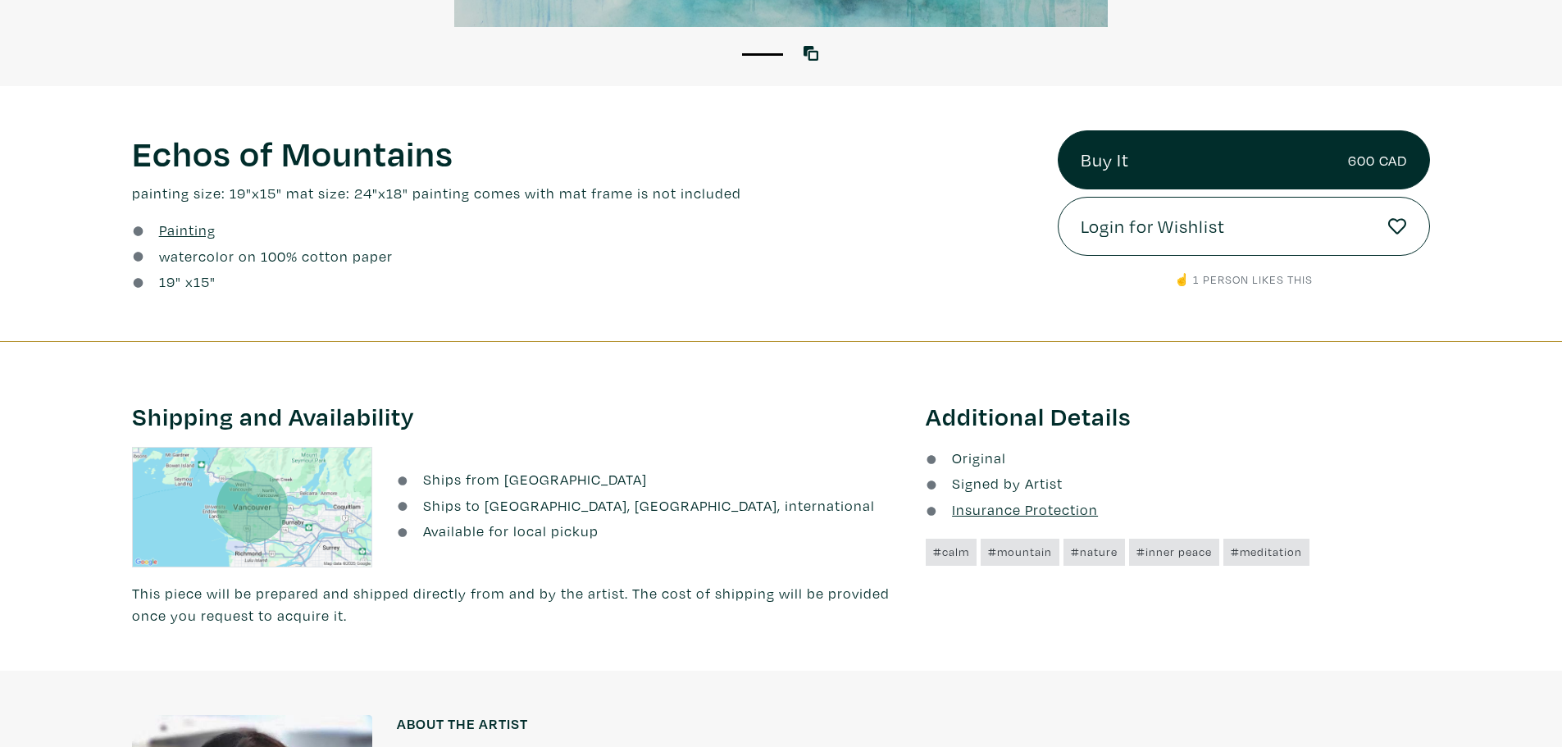
scroll to position [820, 0]
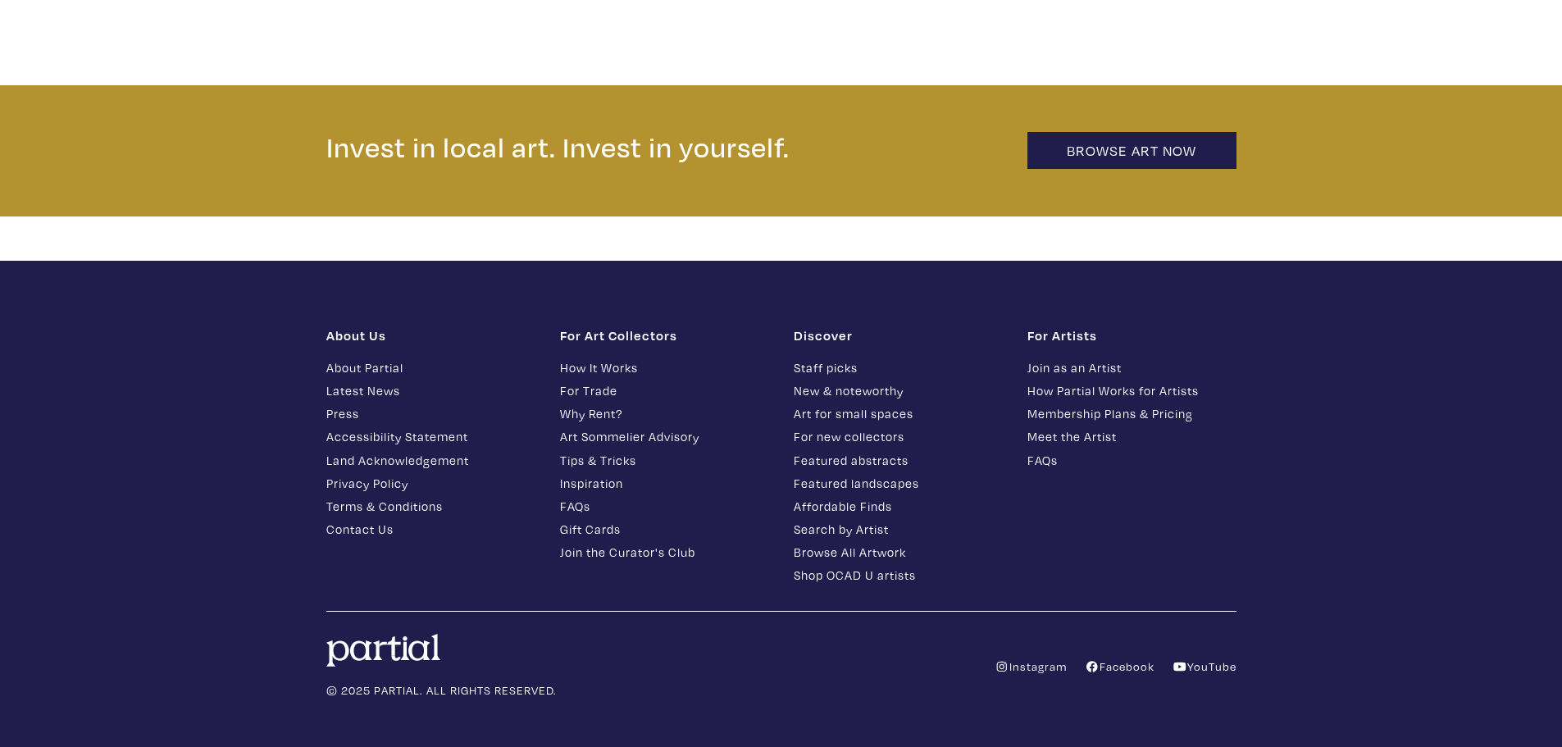
scroll to position [3805, 0]
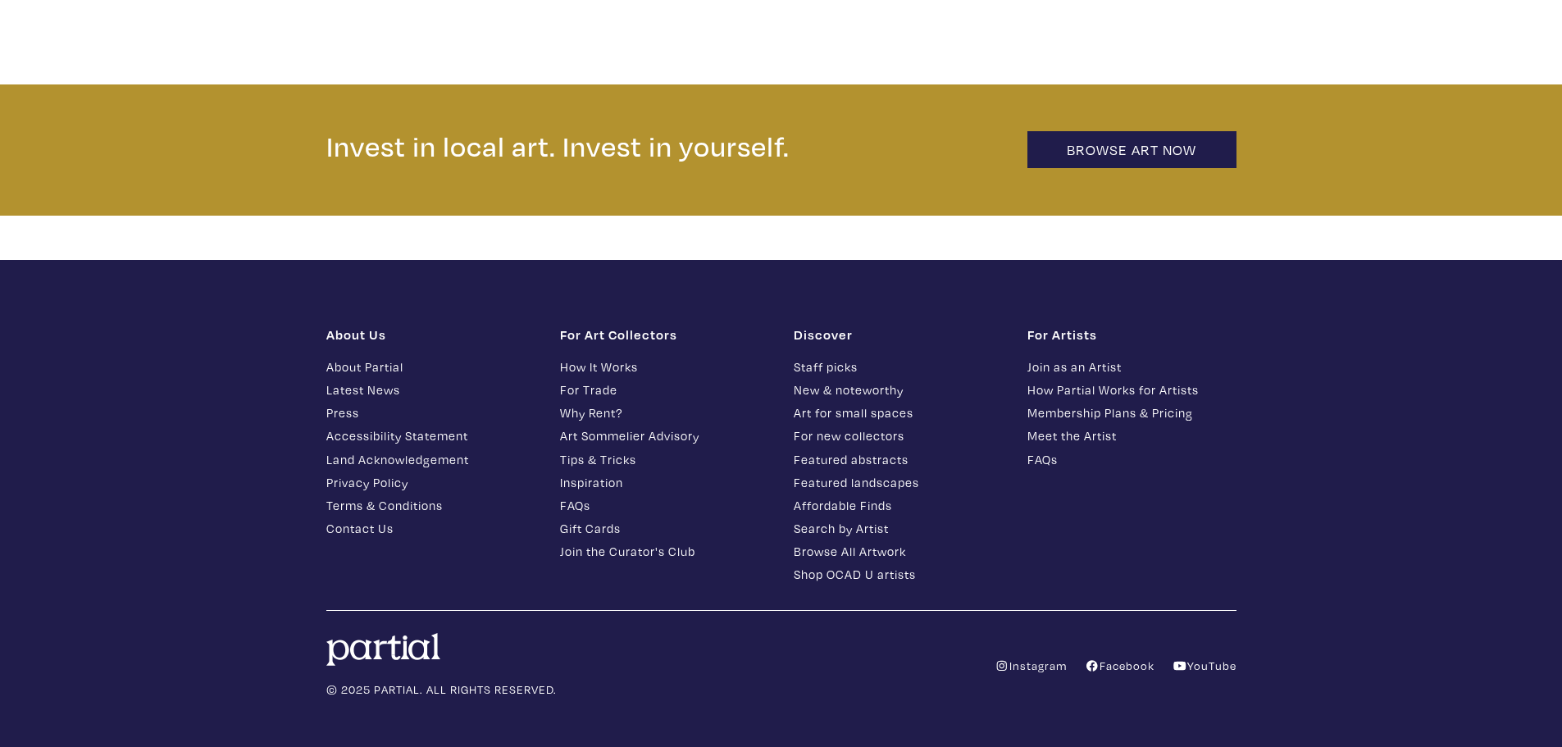
click at [1063, 380] on link "How Partial Works for Artists" at bounding box center [1131, 389] width 209 height 19
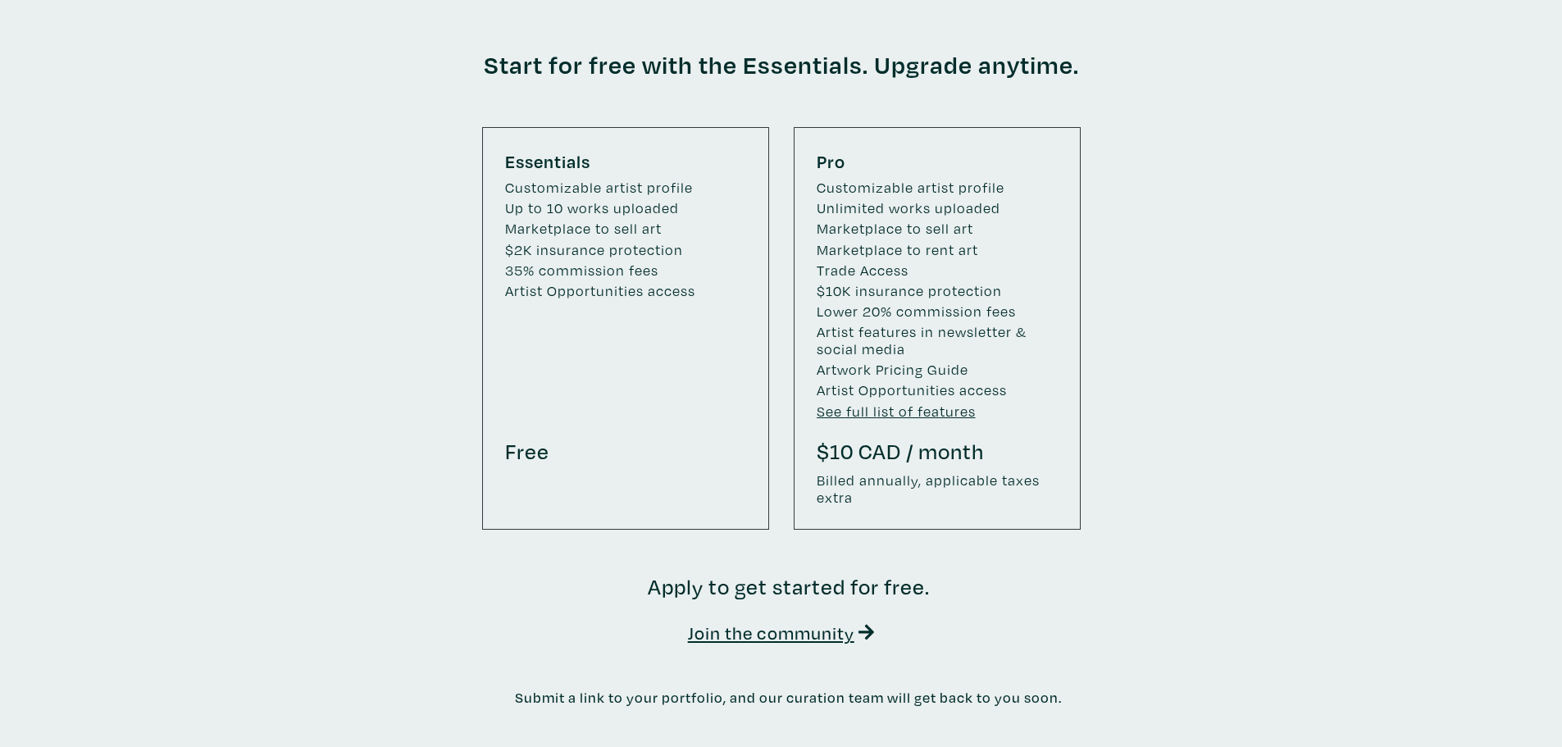
scroll to position [2705, 0]
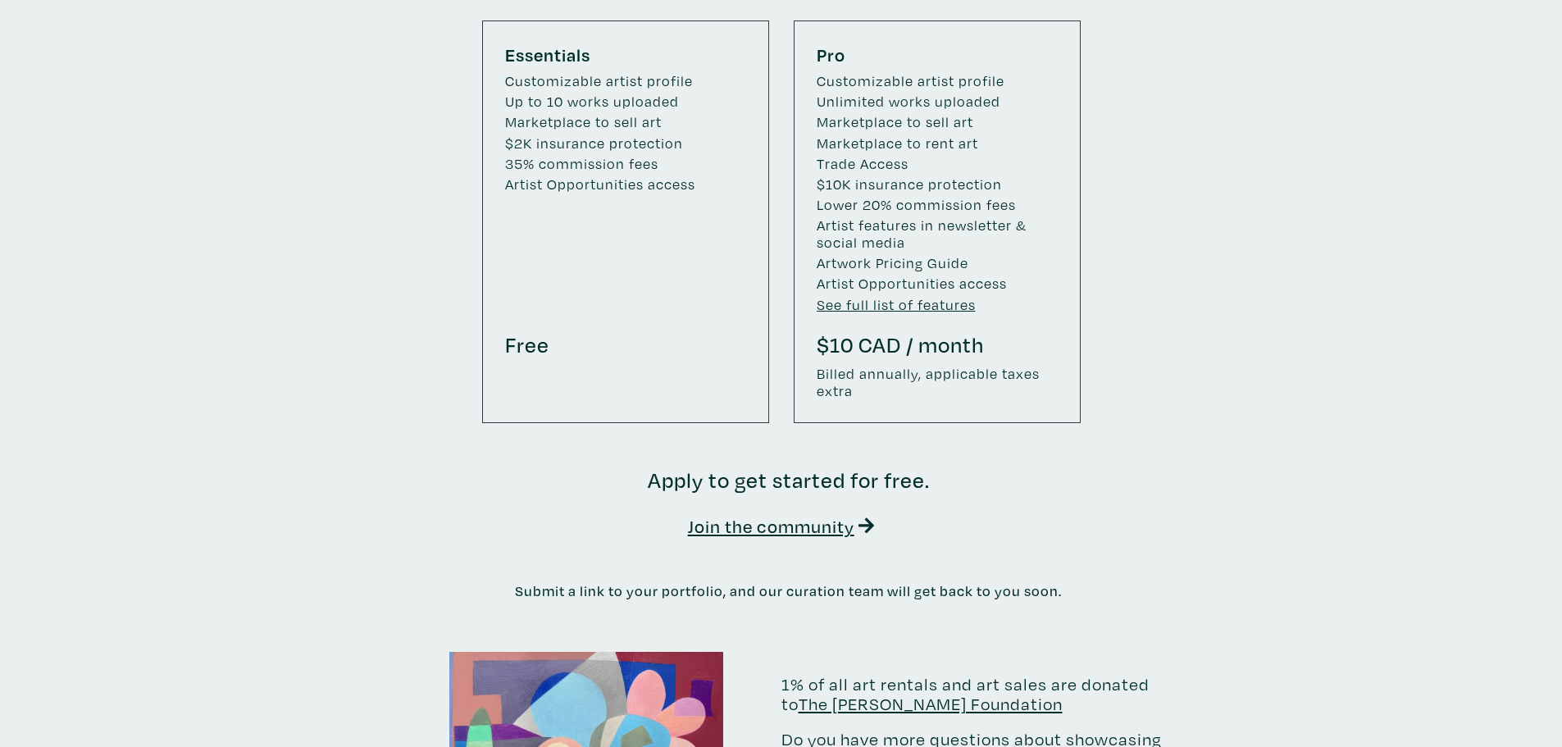
click at [858, 295] on u "See full list of features" at bounding box center [895, 304] width 159 height 19
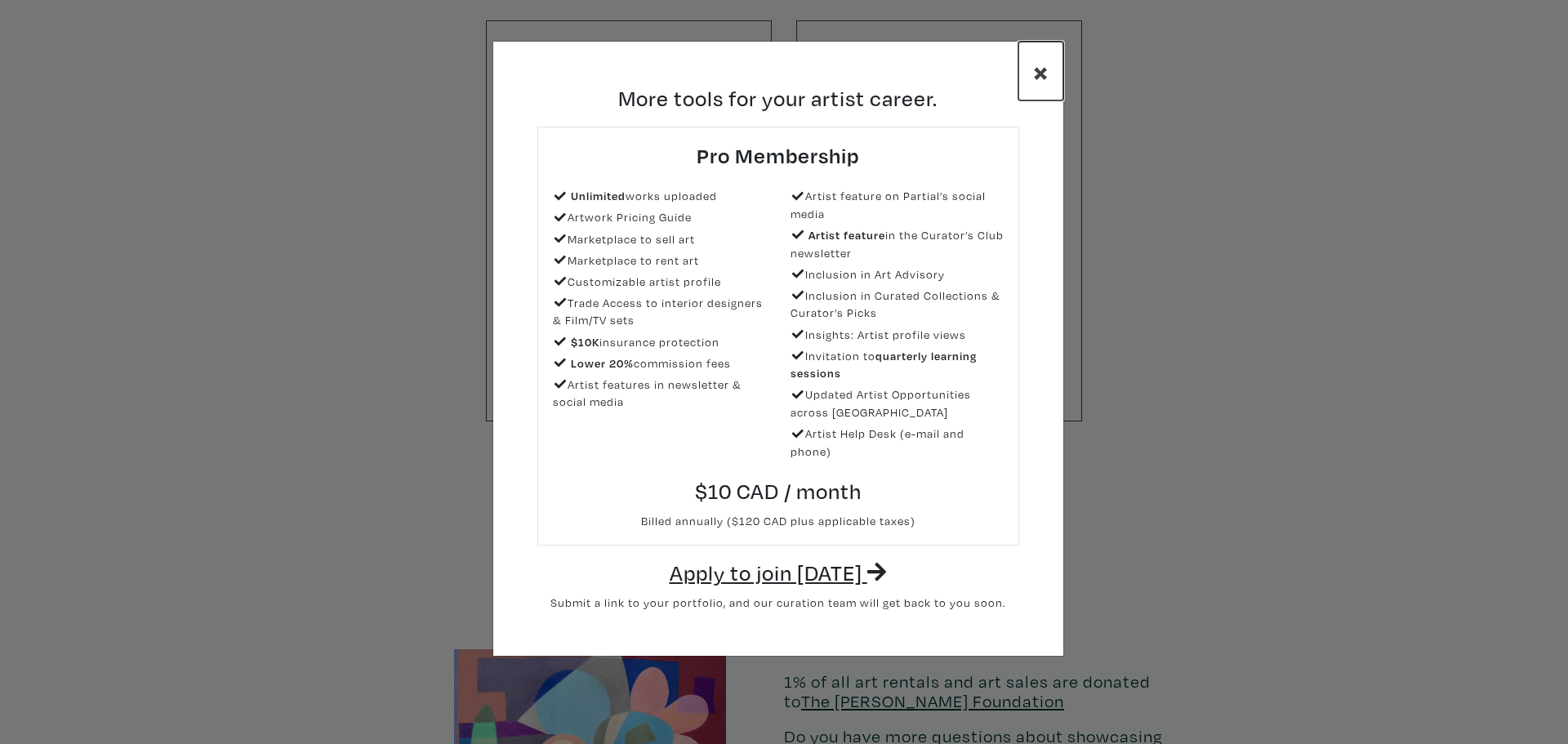
click at [1042, 71] on span "×" at bounding box center [1041, 71] width 16 height 38
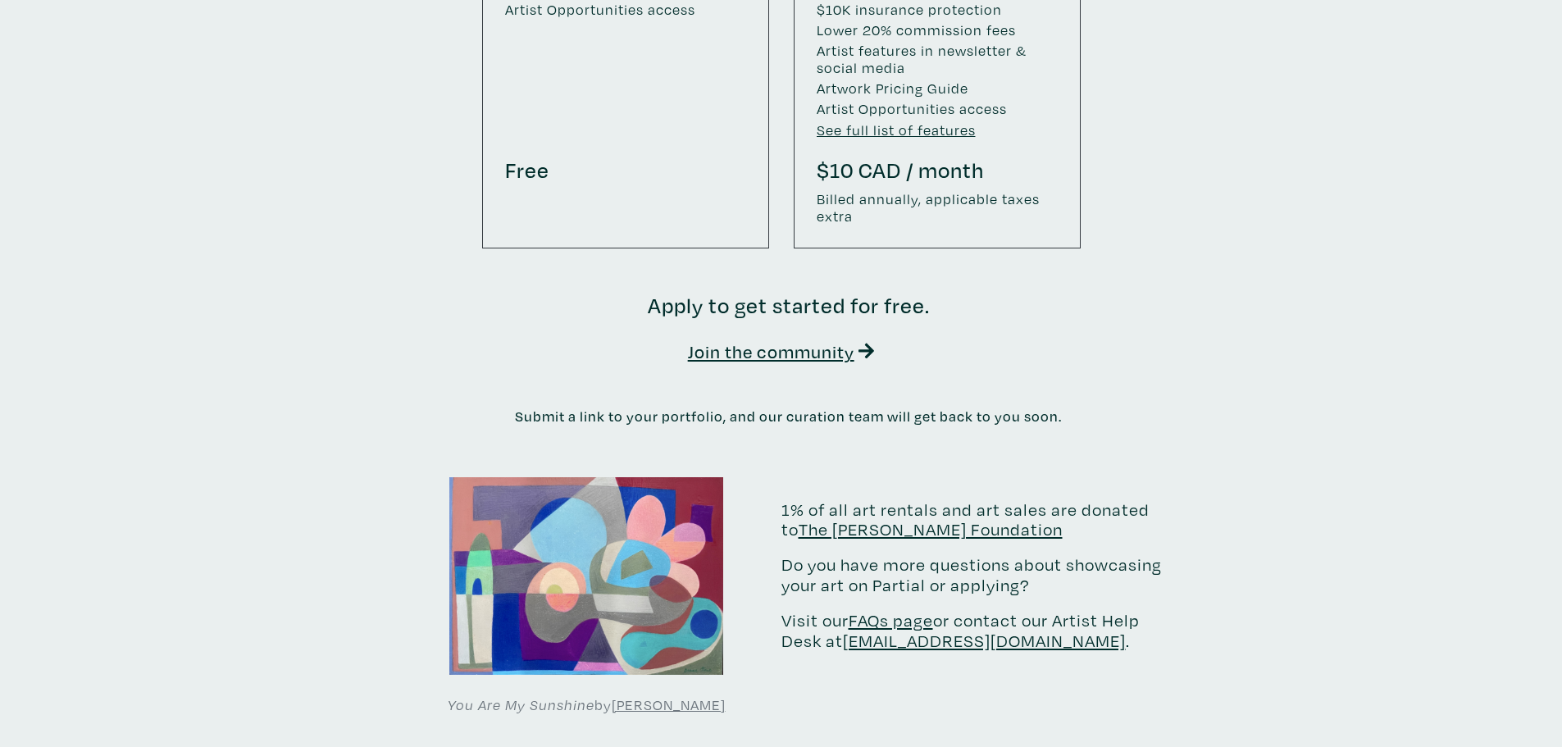
scroll to position [2541, 0]
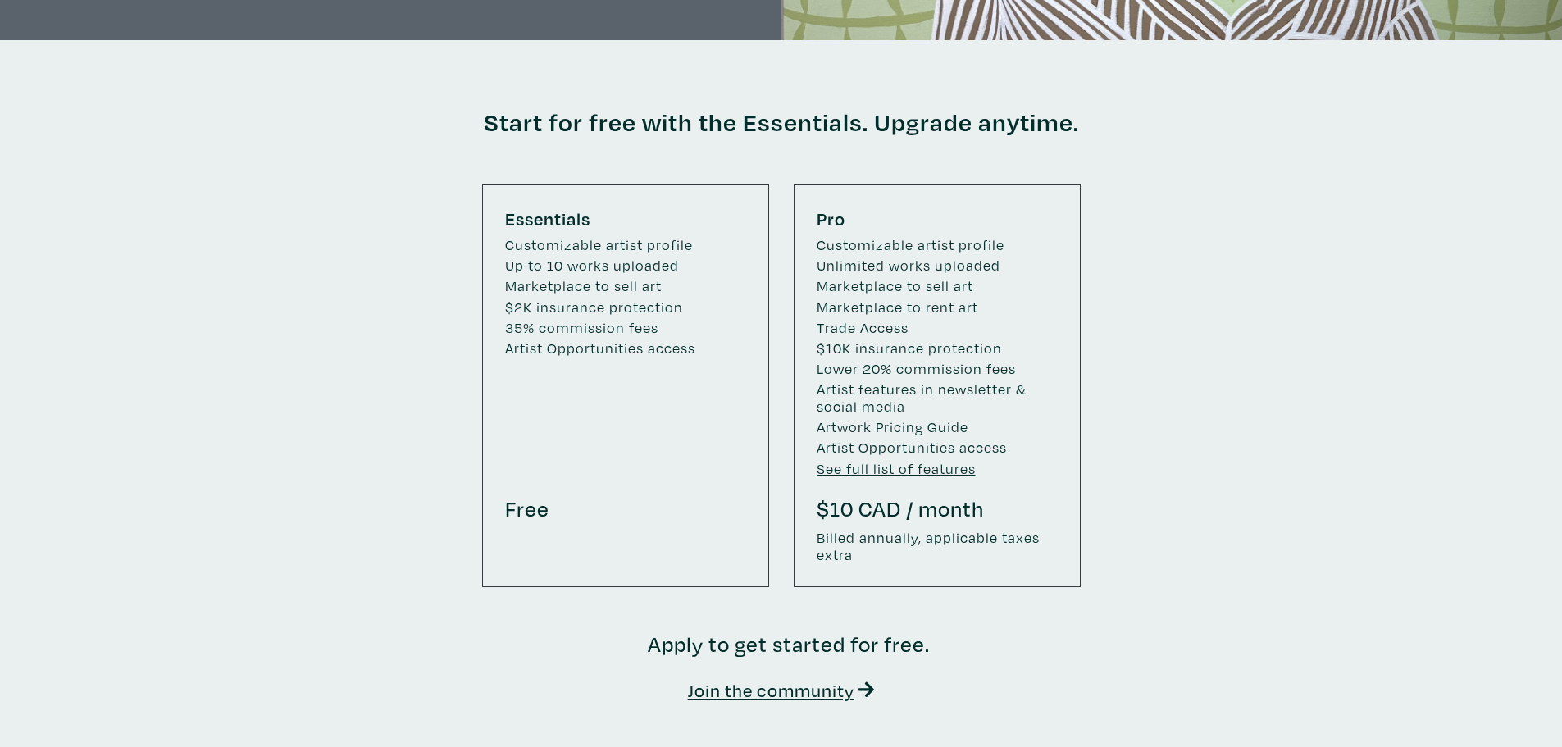
click at [587, 386] on ul "Customizable artist profile Up to 10 works uploaded Marketplace to sell art $2K…" at bounding box center [625, 359] width 241 height 244
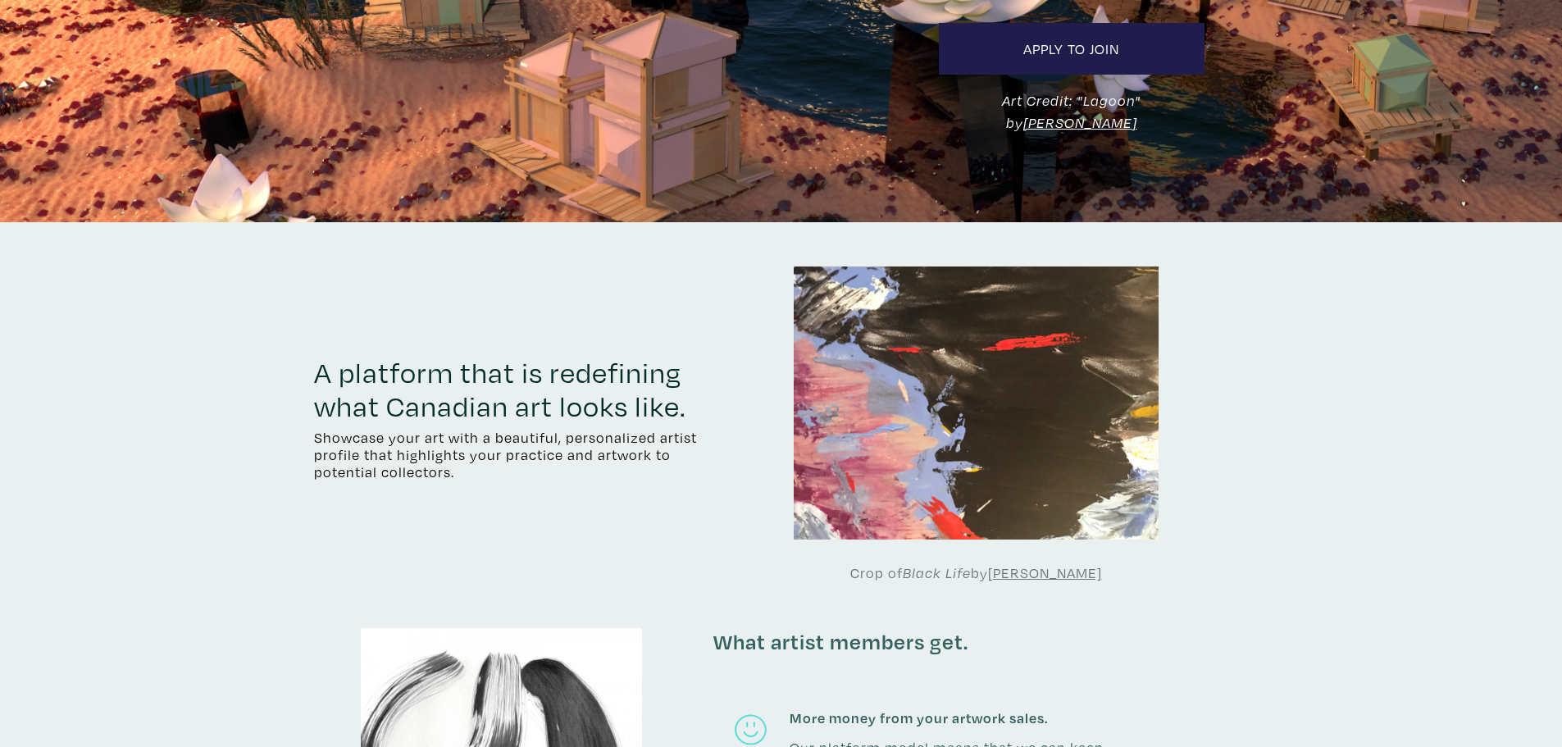
scroll to position [0, 0]
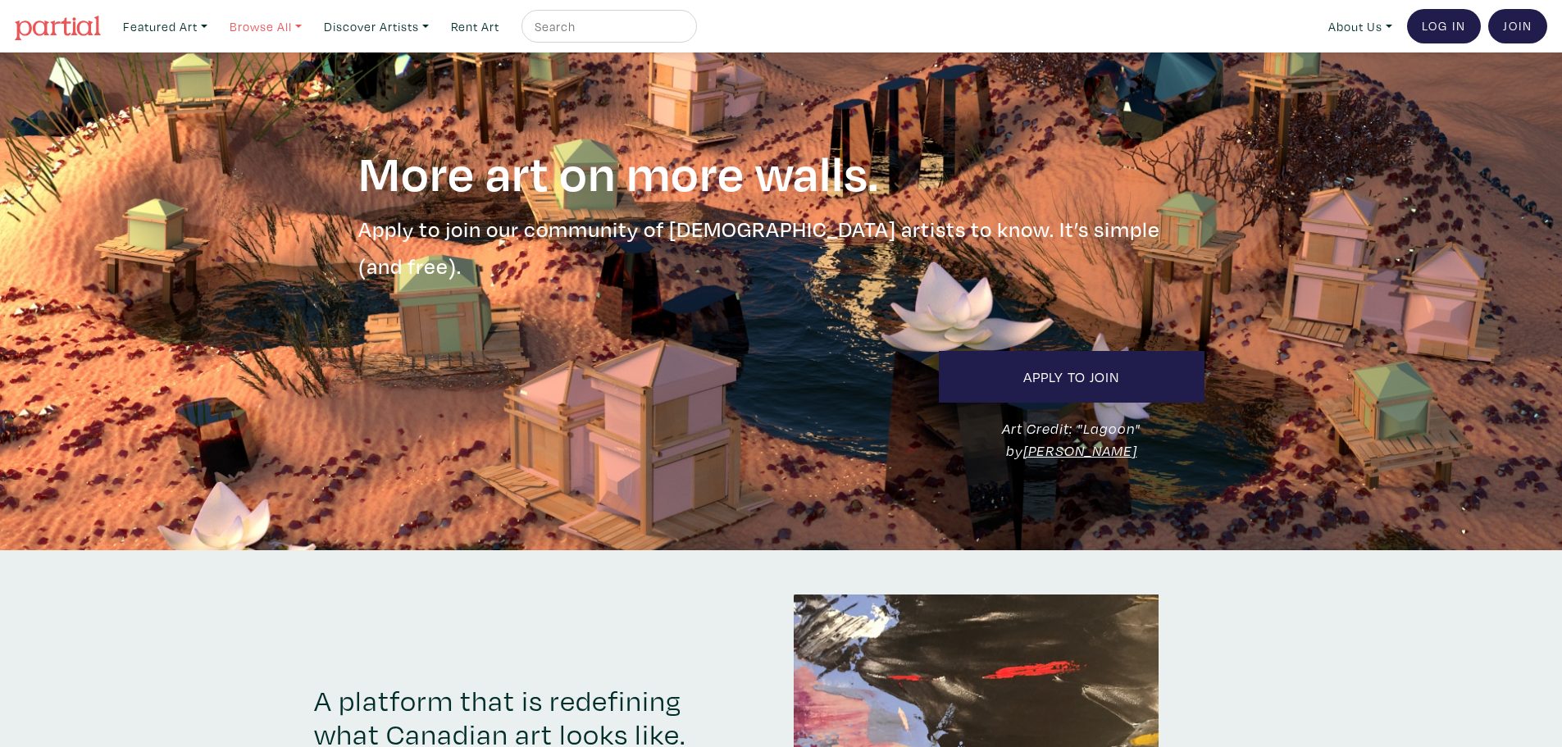
click at [215, 20] on link "Browse All" at bounding box center [165, 27] width 99 height 34
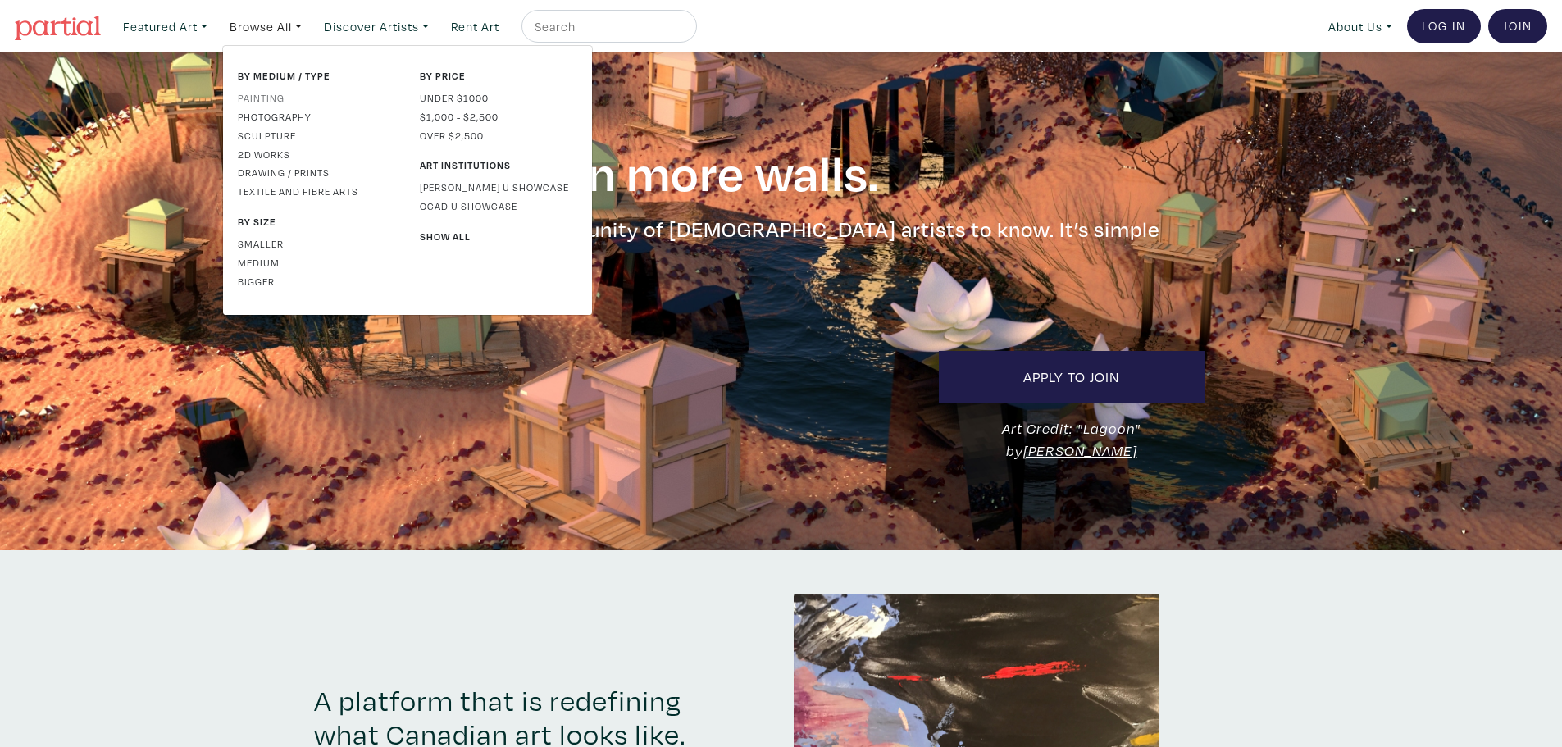
click at [325, 91] on link "Painting" at bounding box center [316, 97] width 157 height 15
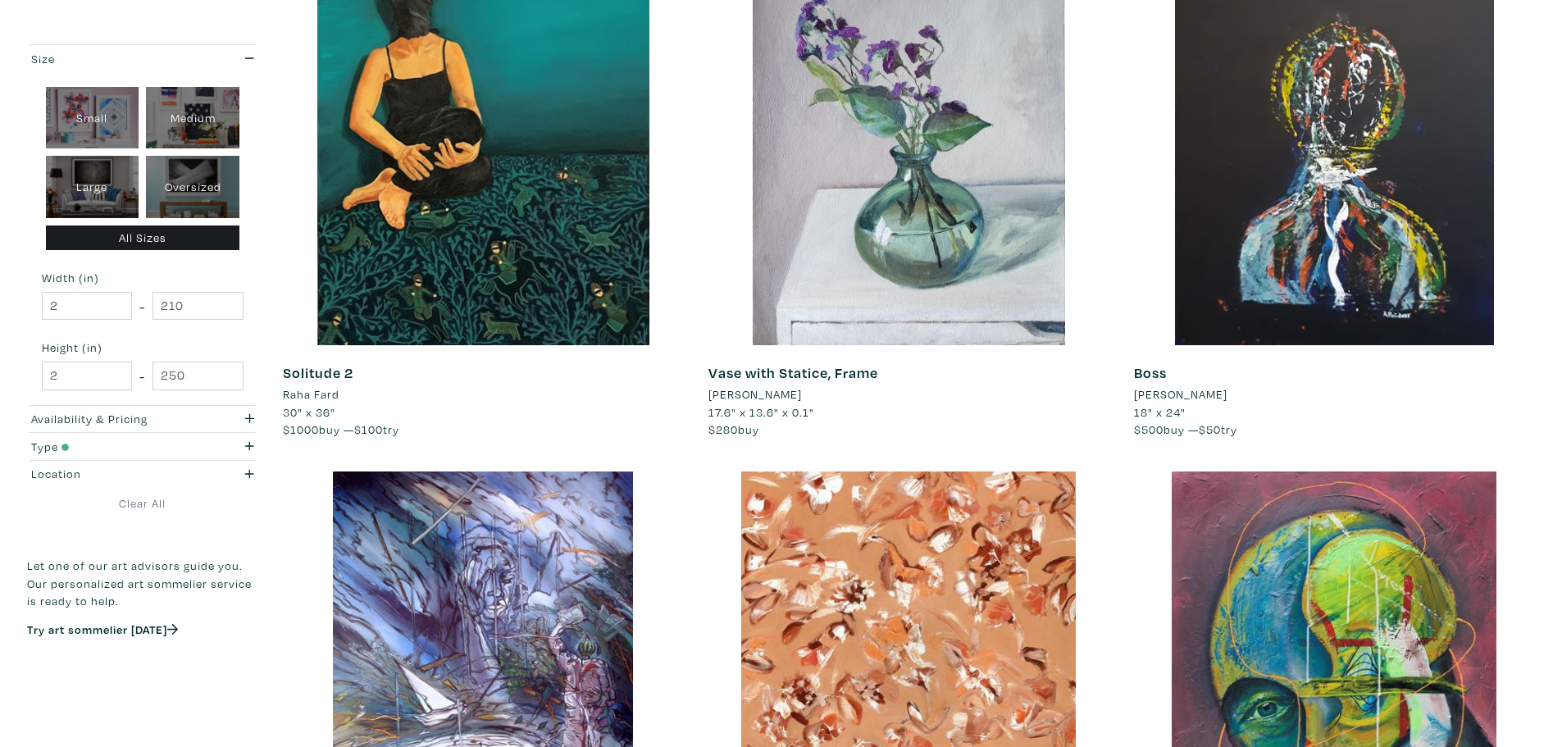
scroll to position [2951, 0]
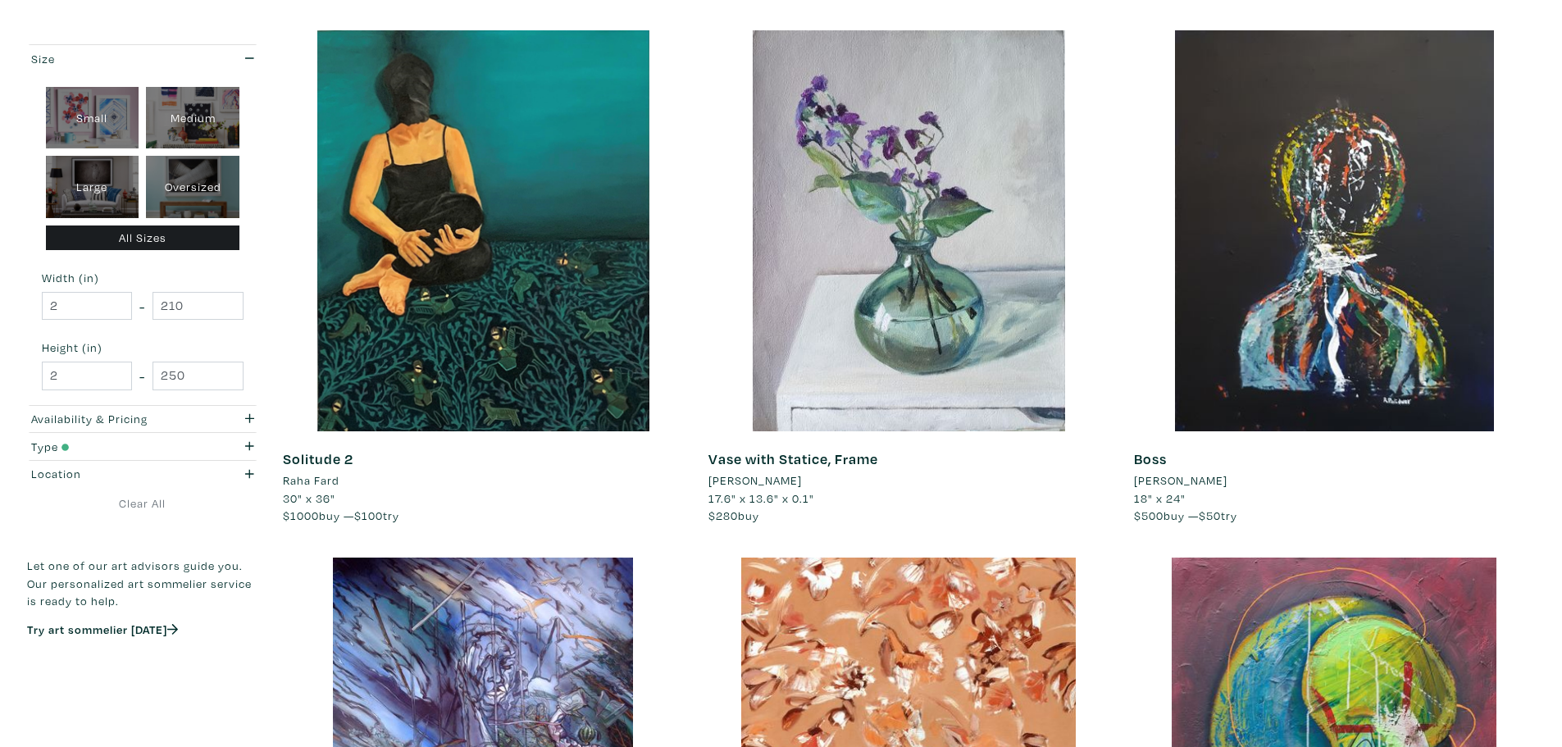
click at [112, 196] on div "Large" at bounding box center [92, 187] width 93 height 62
type input "28"
type input "48"
type input "28"
type input "48"
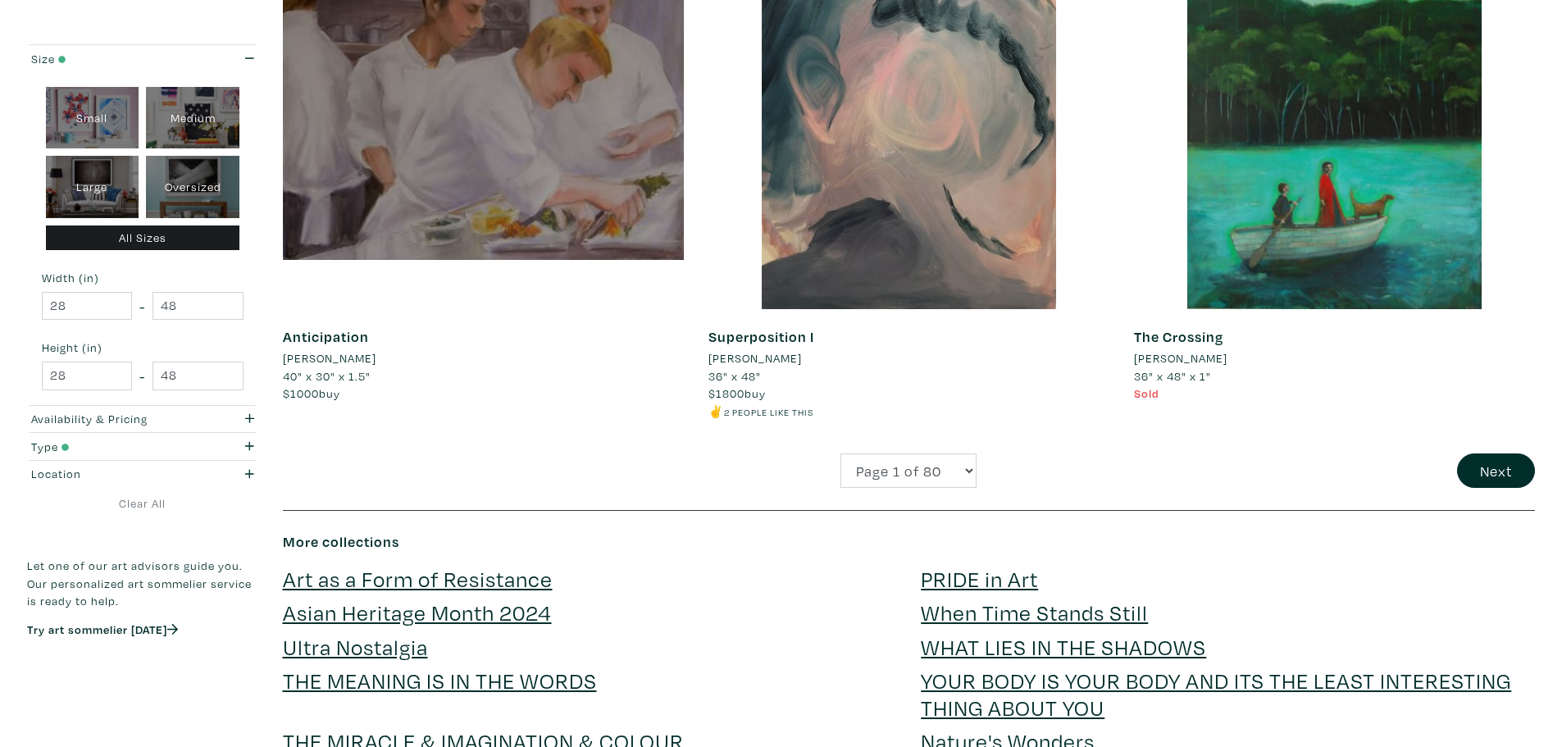
scroll to position [3935, 0]
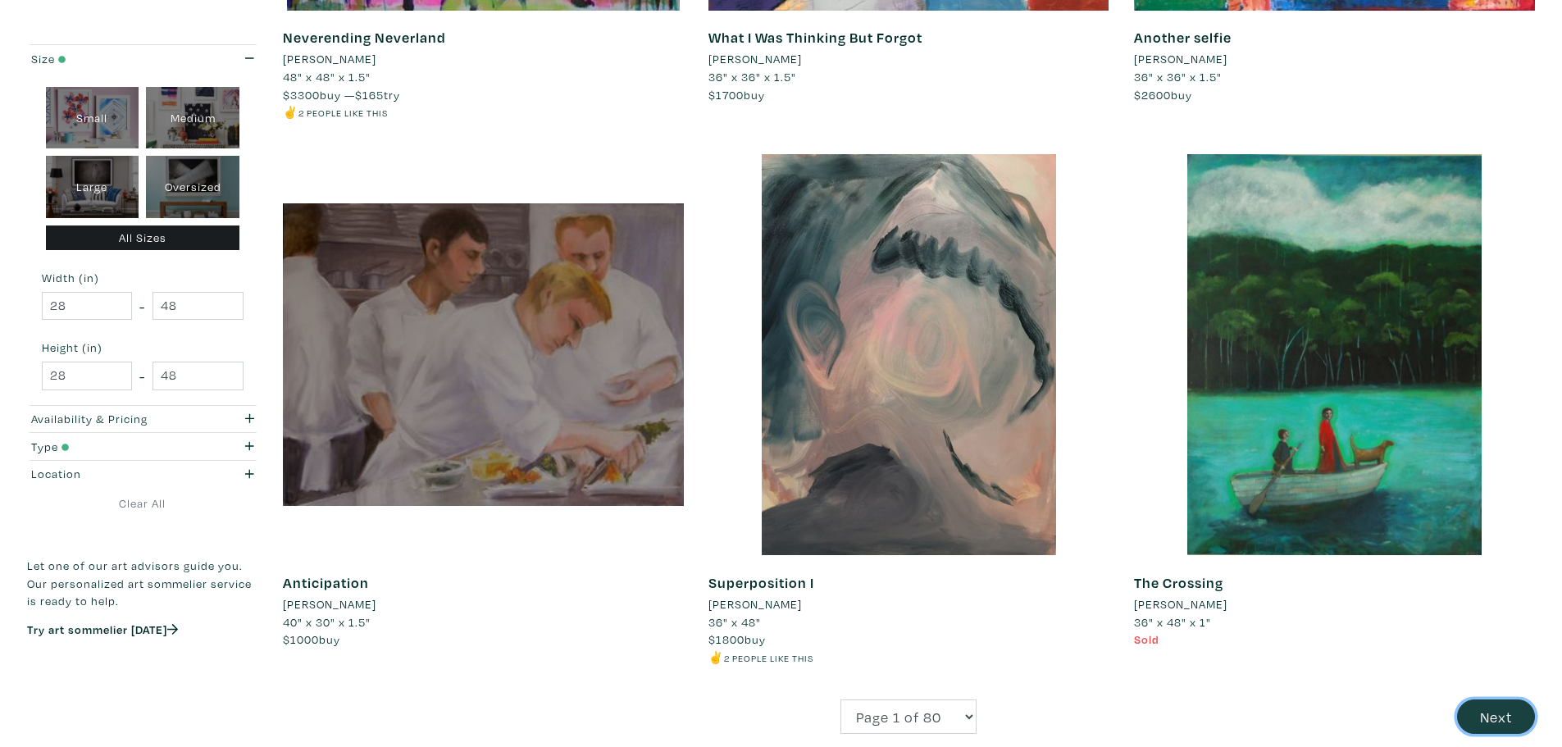
click at [1519, 712] on button "Next" at bounding box center [1496, 716] width 78 height 35
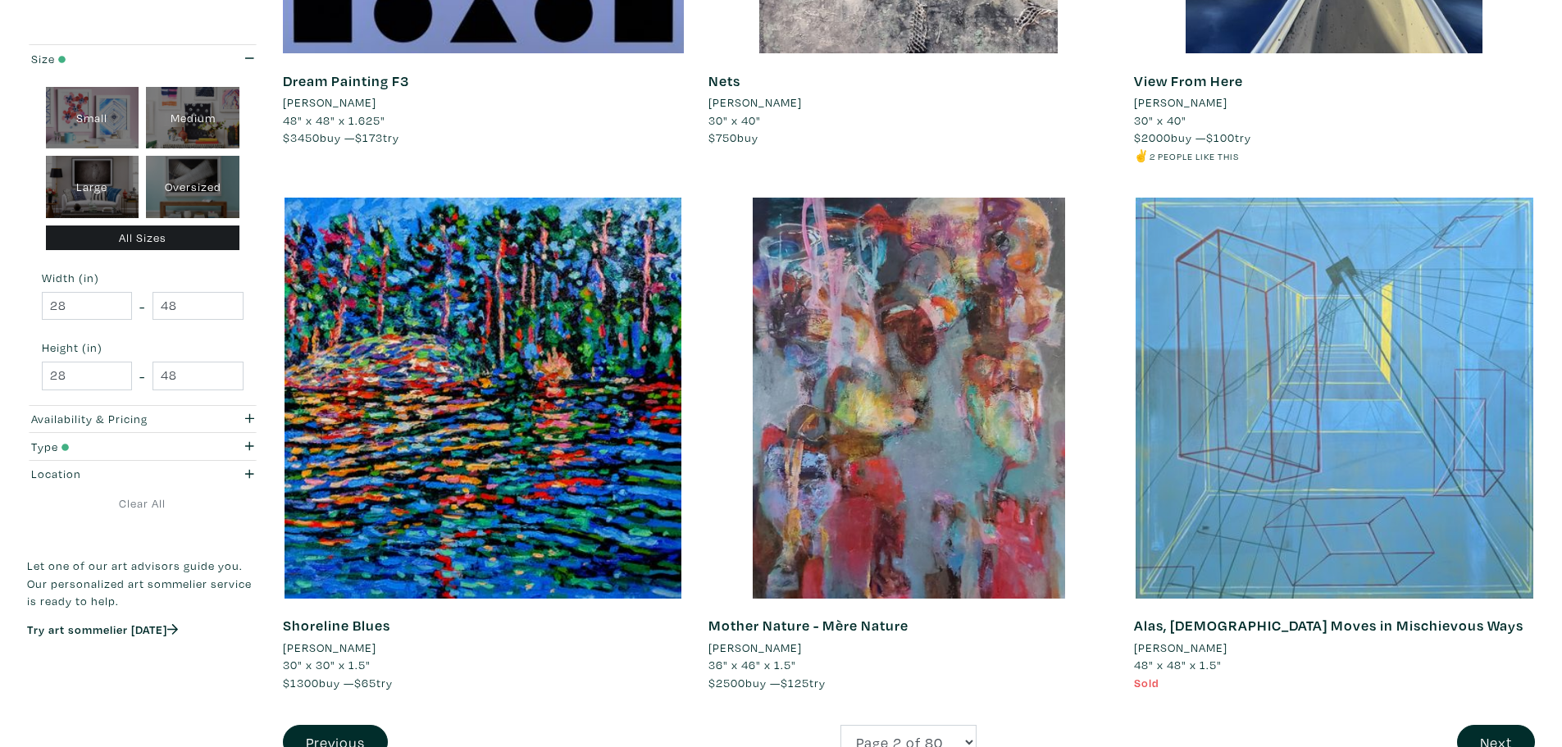
scroll to position [4344, 0]
